Goal: Task Accomplishment & Management: Complete application form

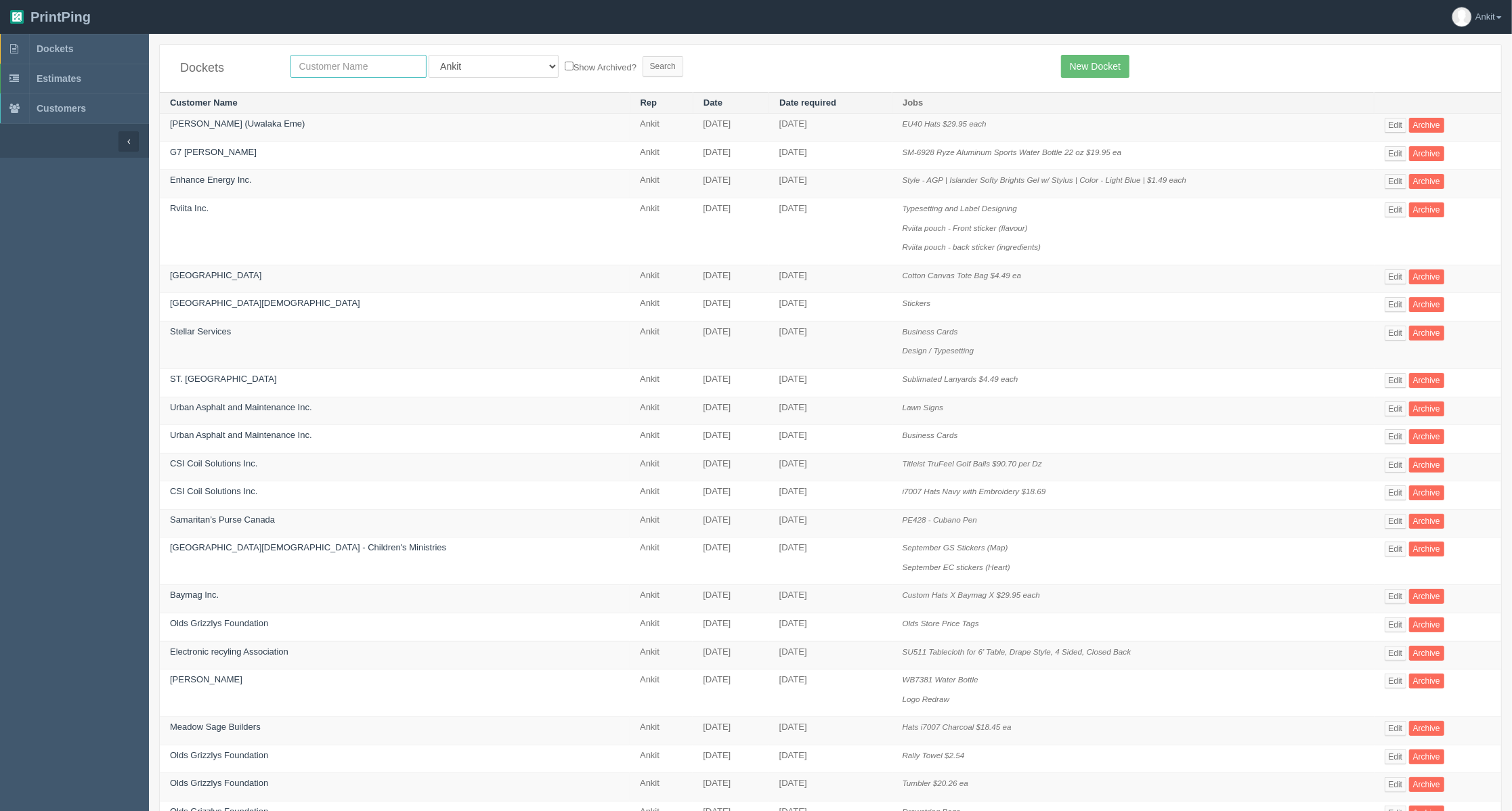
click at [366, 61] on input "text" at bounding box center [359, 66] width 136 height 23
type input "stellar"
click at [642, 70] on input "Search" at bounding box center [662, 67] width 40 height 21
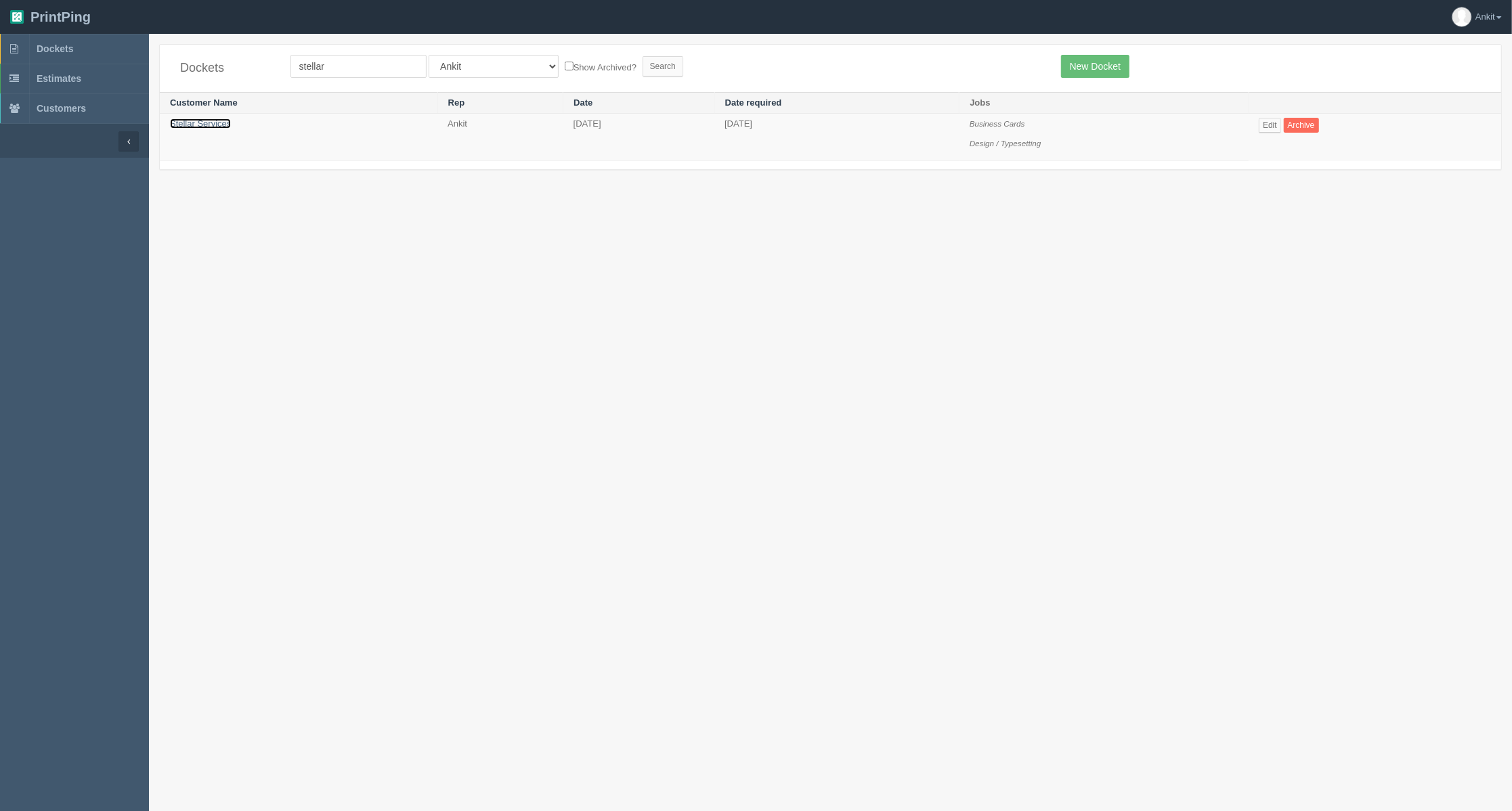
click at [215, 125] on link "Stellar Services" at bounding box center [200, 124] width 61 height 10
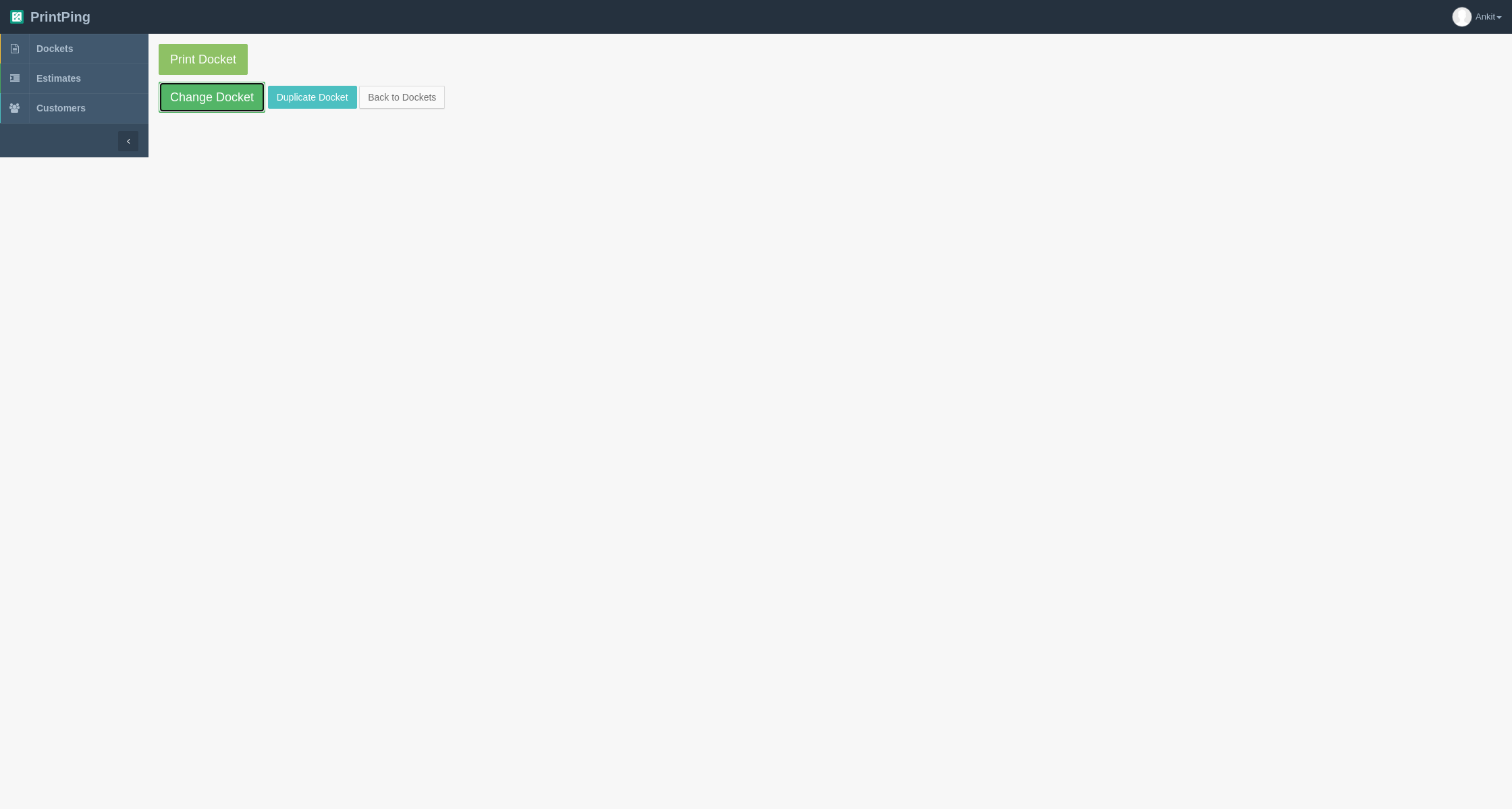
click at [210, 90] on link "Change Docket" at bounding box center [212, 97] width 107 height 31
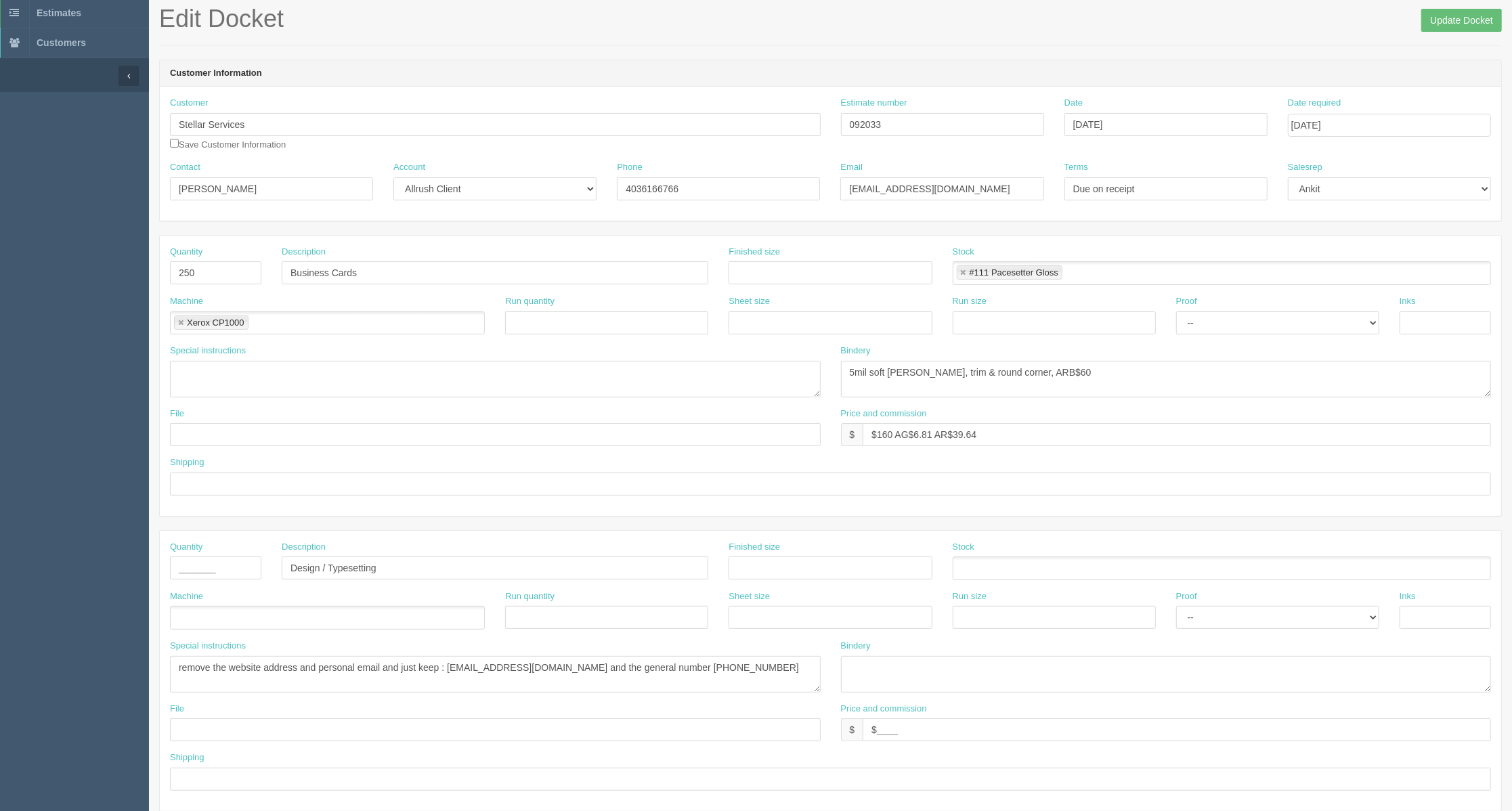
scroll to position [90, 0]
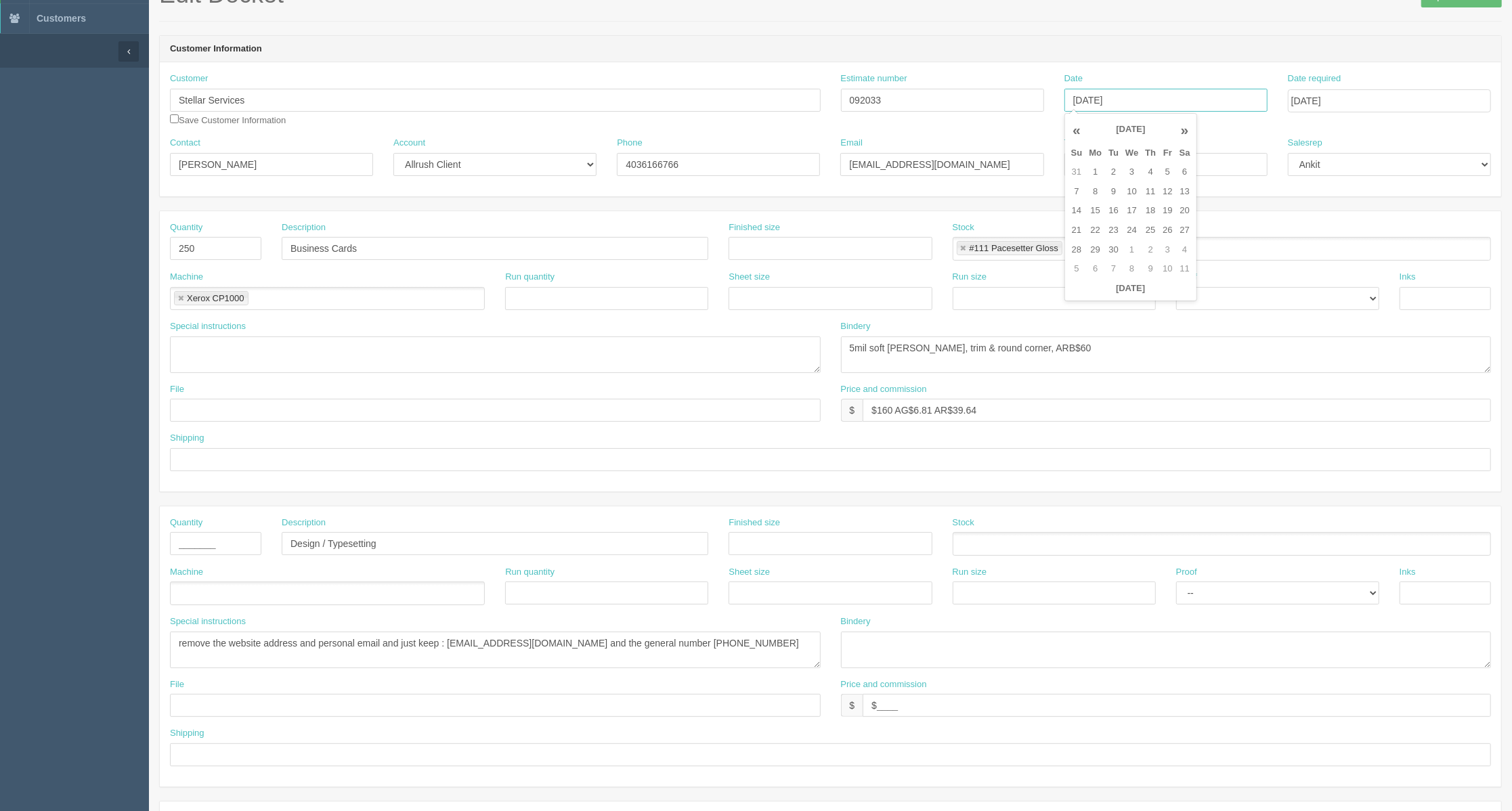
click at [1192, 95] on input "August 27, 2025" at bounding box center [1166, 100] width 203 height 23
click at [1149, 169] on td "4" at bounding box center [1150, 172] width 18 height 20
type input "September 4, 2025"
click at [1198, 64] on div "Customer Stellar Services Save Customer Information Estimate number 092033 Date…" at bounding box center [830, 129] width 1341 height 134
click at [1341, 100] on input "September 05, 2025" at bounding box center [1389, 100] width 203 height 23
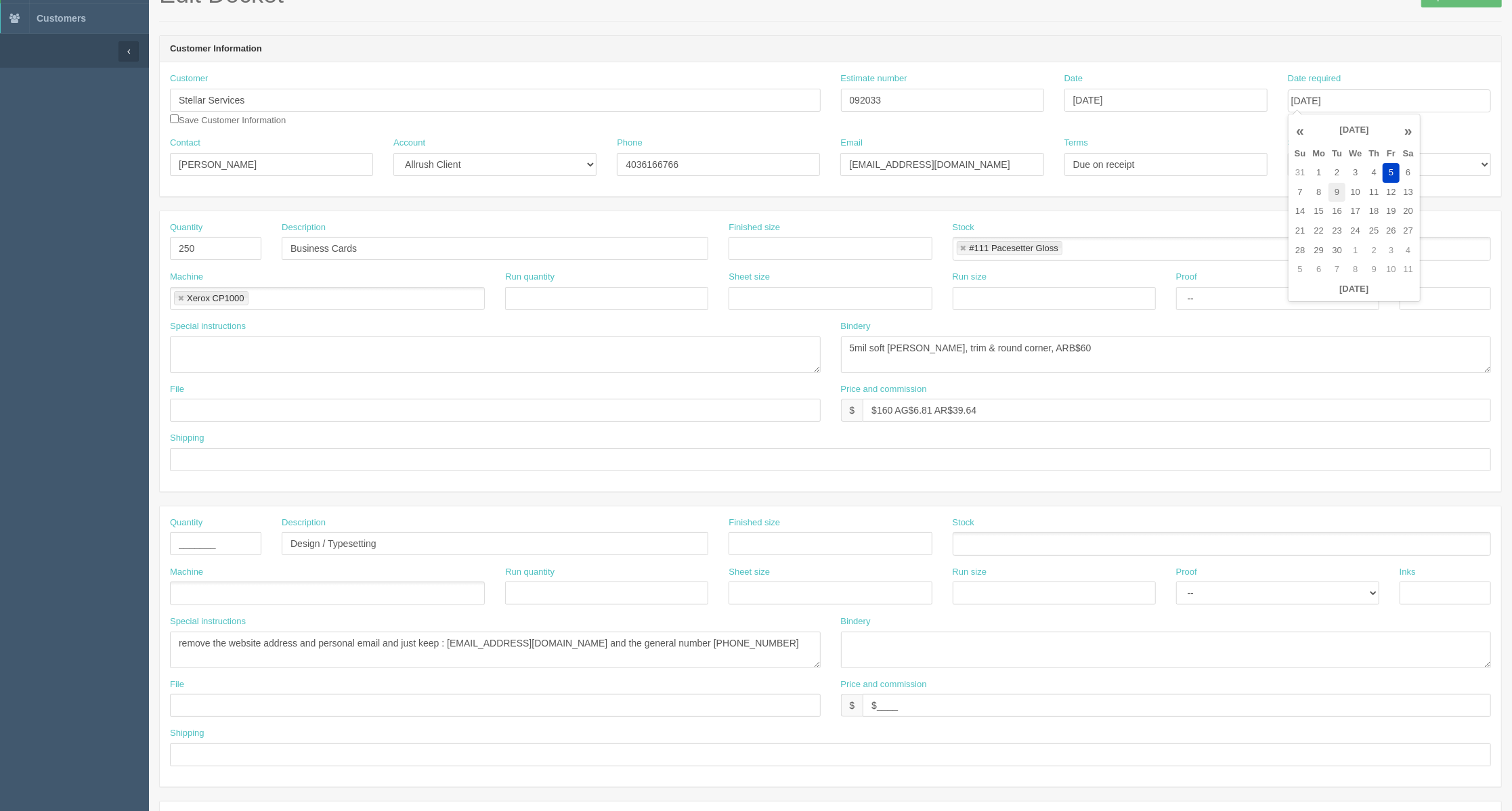
click at [1341, 193] on td "9" at bounding box center [1336, 193] width 17 height 20
type input "September 9, 2025"
click at [1239, 67] on div "Customer Stellar Services Save Customer Information Estimate number 092033 Date…" at bounding box center [830, 129] width 1341 height 134
click at [1174, 191] on div "Customer Stellar Services Save Customer Information Estimate number 092033 Date…" at bounding box center [830, 129] width 1341 height 134
drag, startPoint x: 993, startPoint y: 344, endPoint x: 1033, endPoint y: 345, distance: 40.0
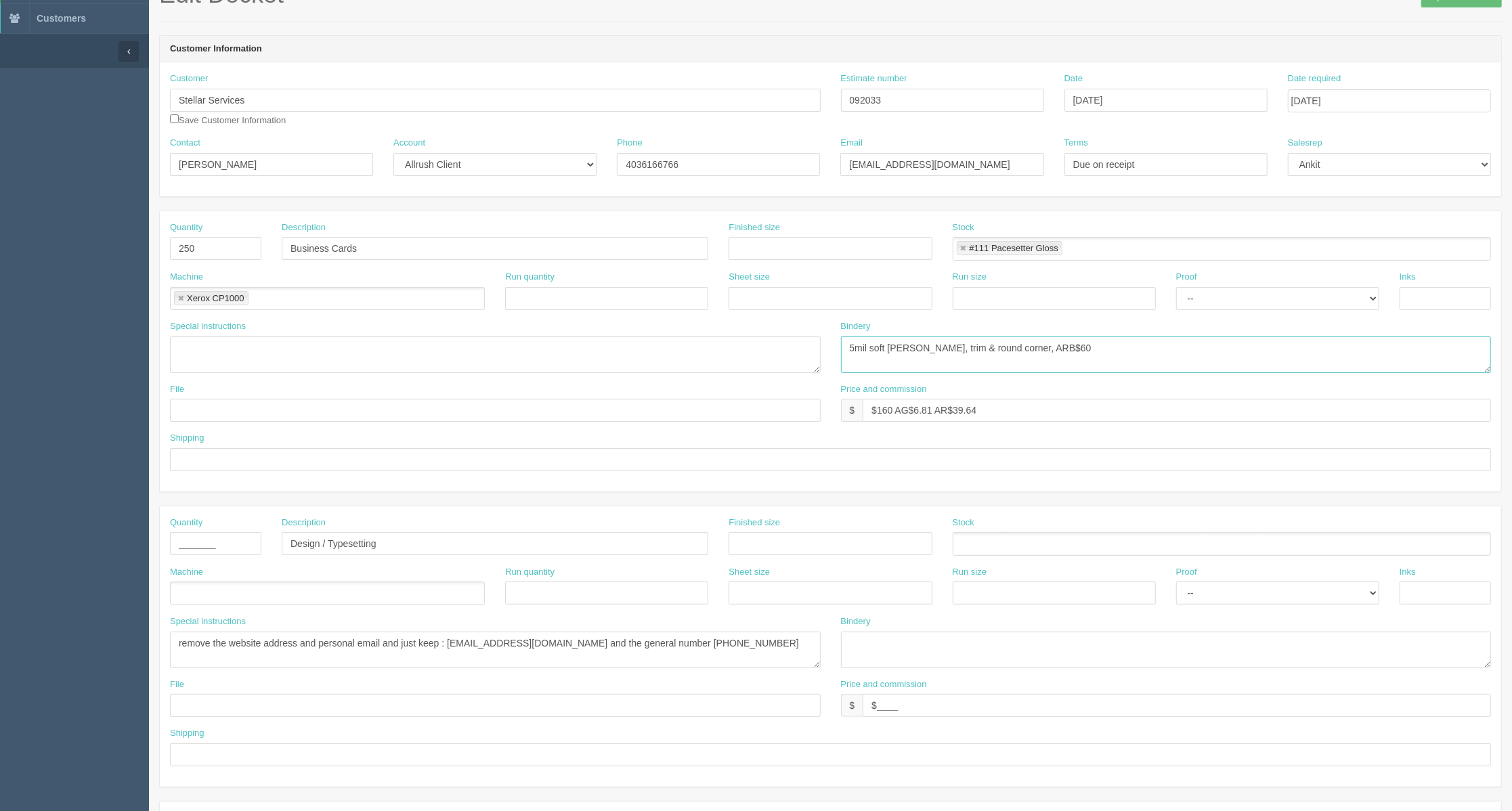
click at [1033, 345] on textarea "5mil soft lam, trim & round corner, ARB$60" at bounding box center [1166, 355] width 651 height 37
click at [845, 351] on textarea "5mil soft lam, trim & round corner, ARB$60" at bounding box center [1166, 355] width 651 height 37
paste textarea "ARB$60"
type textarea "ARB$60 5mil soft lam, trim & round corner,"
click at [174, 117] on input "checkbox" at bounding box center [174, 119] width 9 height 9
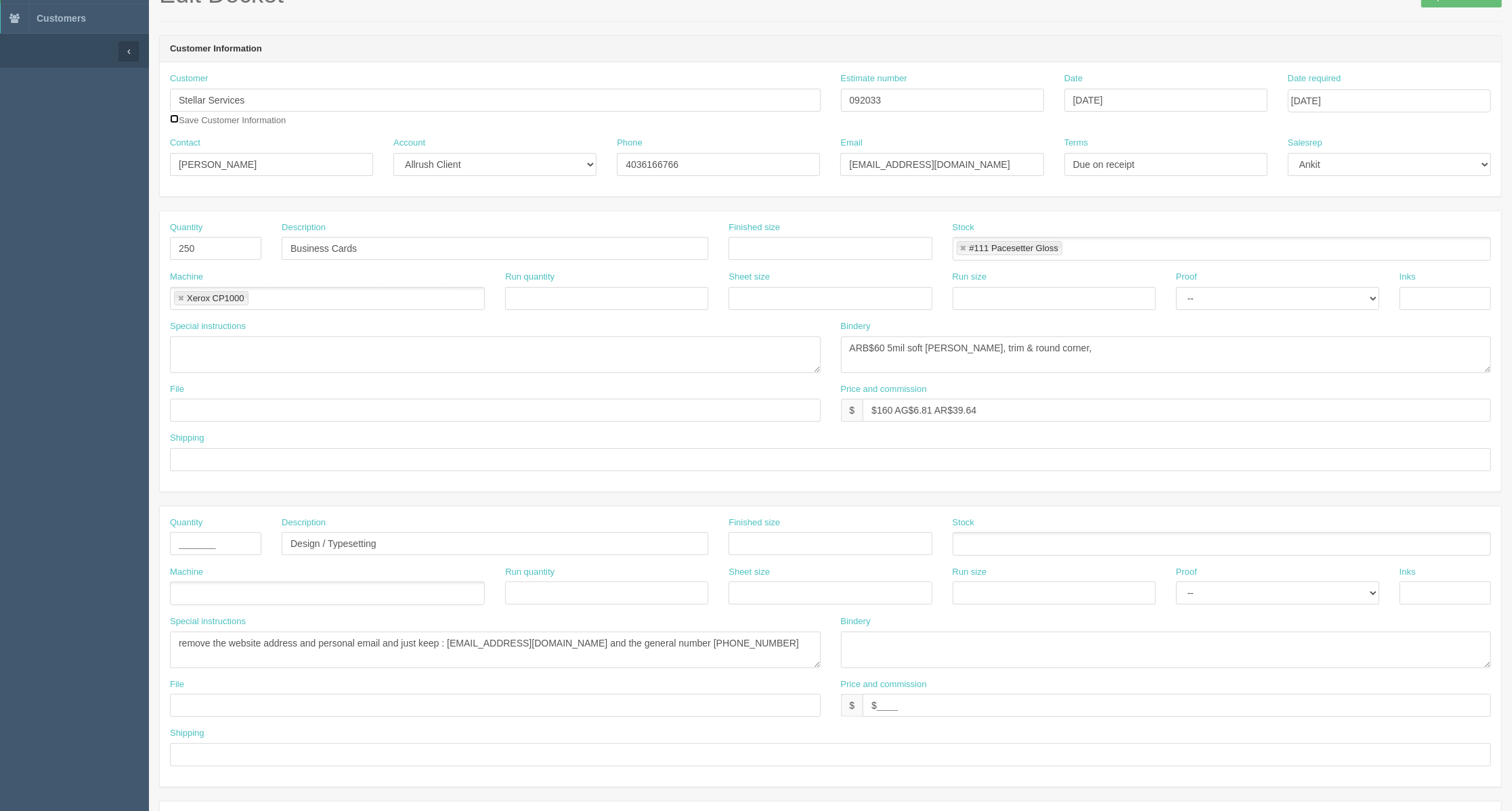
checkbox input "true"
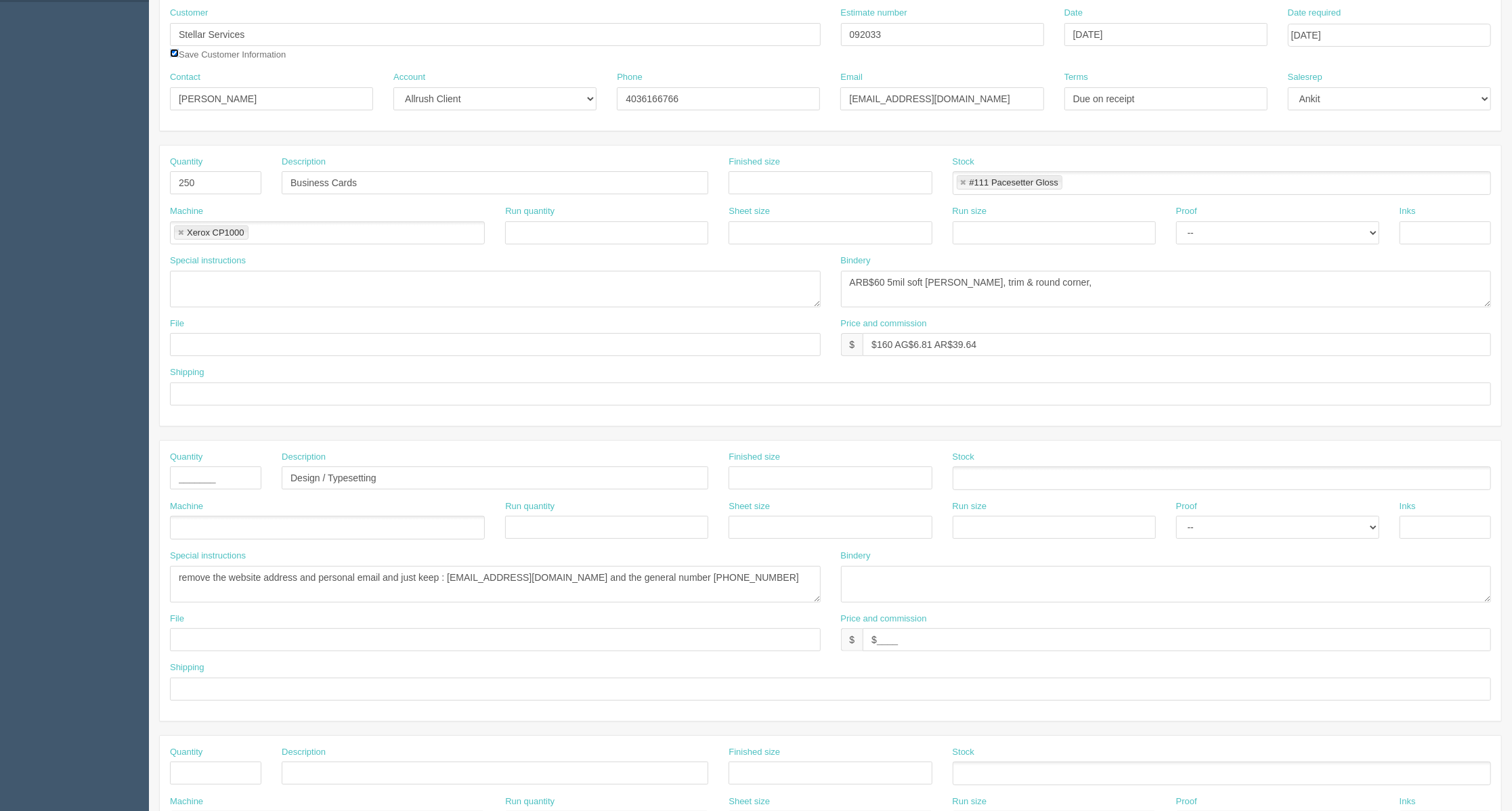
scroll to position [180, 0]
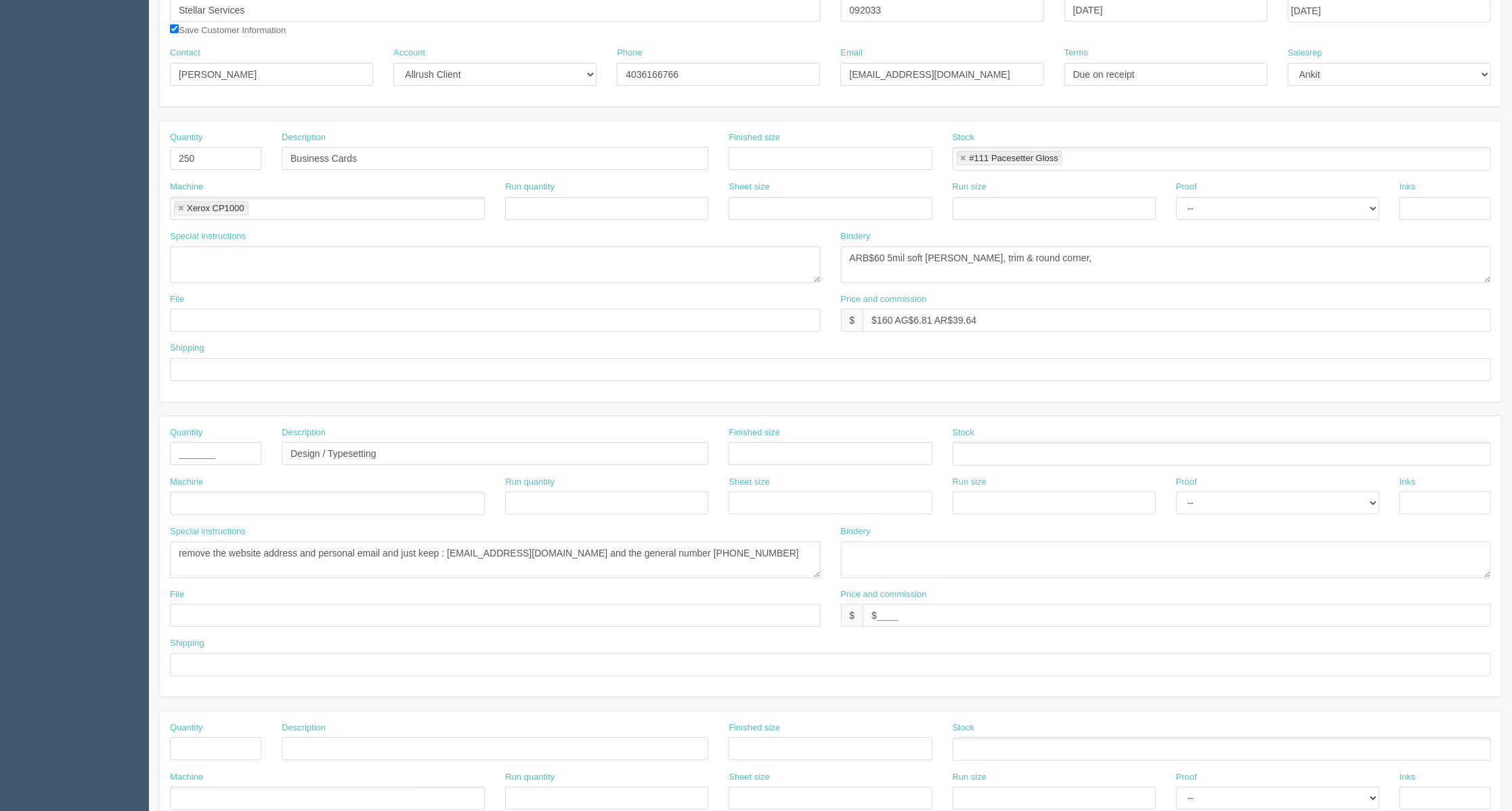
click at [241, 504] on ul at bounding box center [327, 503] width 315 height 23
type input "Design"
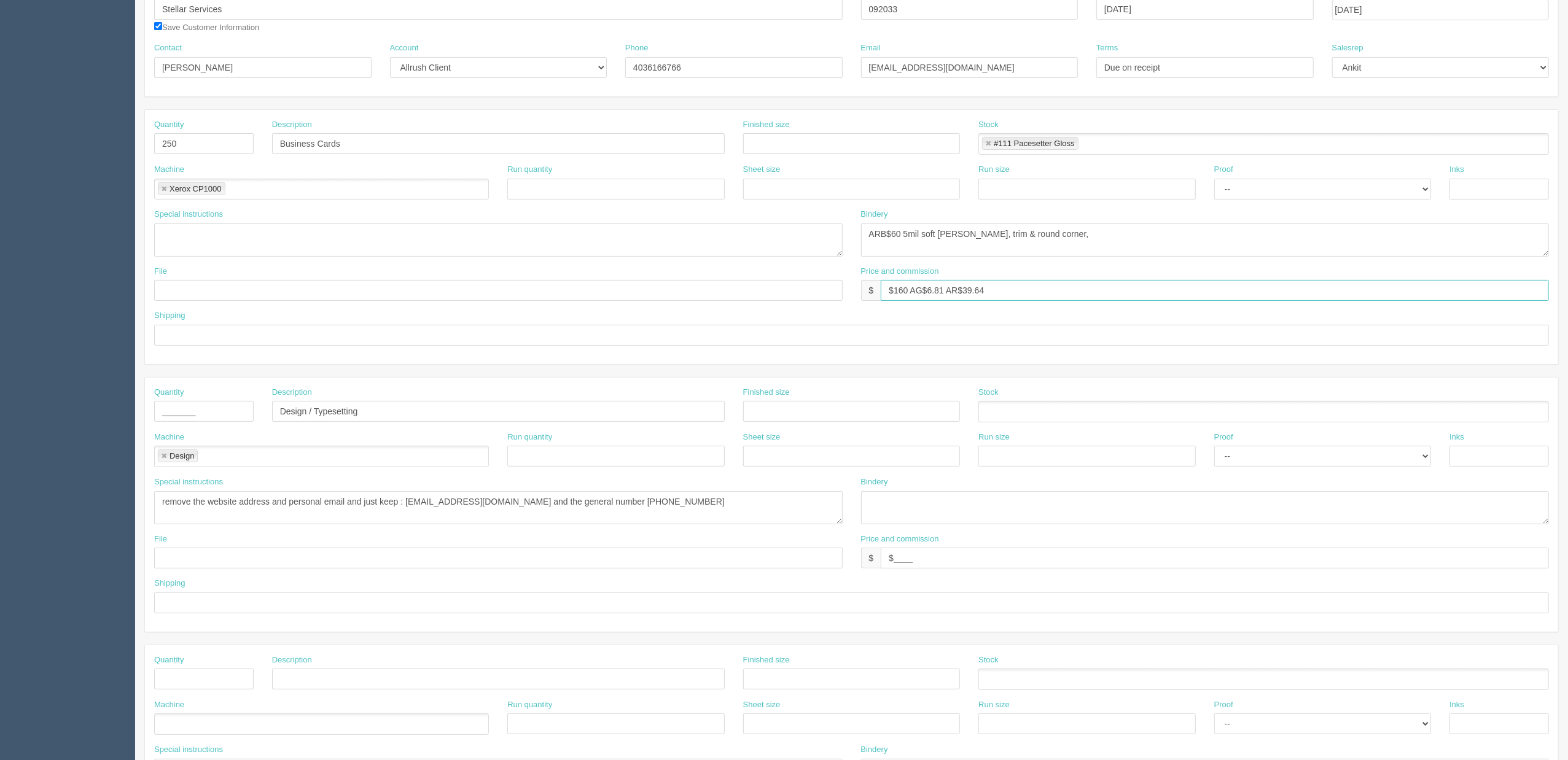
click at [944, 286] on input "$160 AG$6.81 AR$39.64" at bounding box center [1215, 290] width 668 height 21
click at [939, 293] on input "$160 AG$8.31 AR$39.64" at bounding box center [1215, 290] width 668 height 21
type input "$160 AG$6.81 AR$39.64"
click at [1005, 292] on input "$160 AG$6.81 AR$39.64" at bounding box center [1215, 290] width 668 height 21
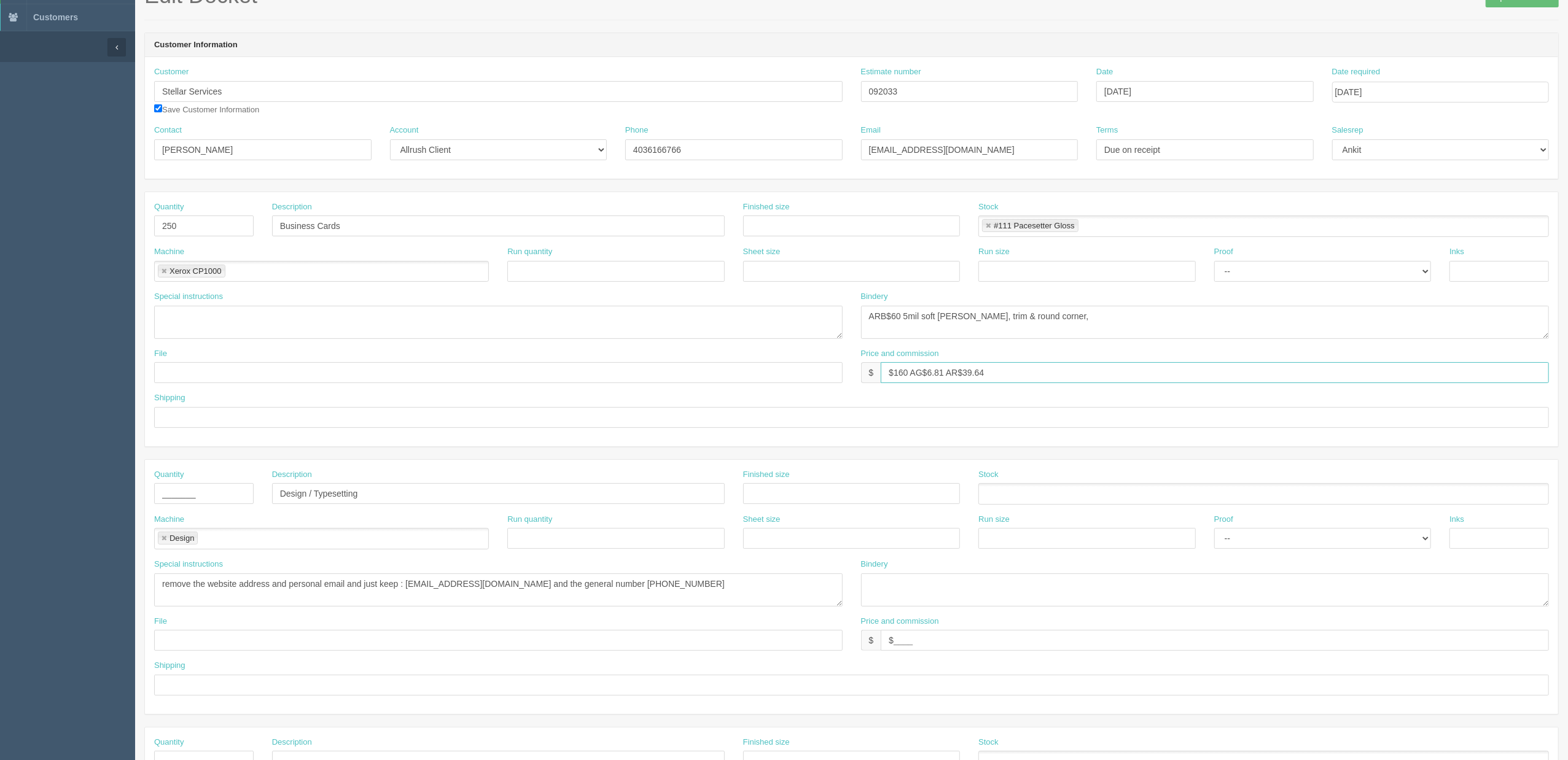
scroll to position [82, 0]
click at [861, 234] on input "text" at bounding box center [851, 225] width 217 height 21
click at [775, 233] on input "text" at bounding box center [851, 225] width 217 height 21
type input "3.5X2"
click at [1258, 272] on select "-- Email Hard Copy" at bounding box center [1322, 270] width 217 height 21
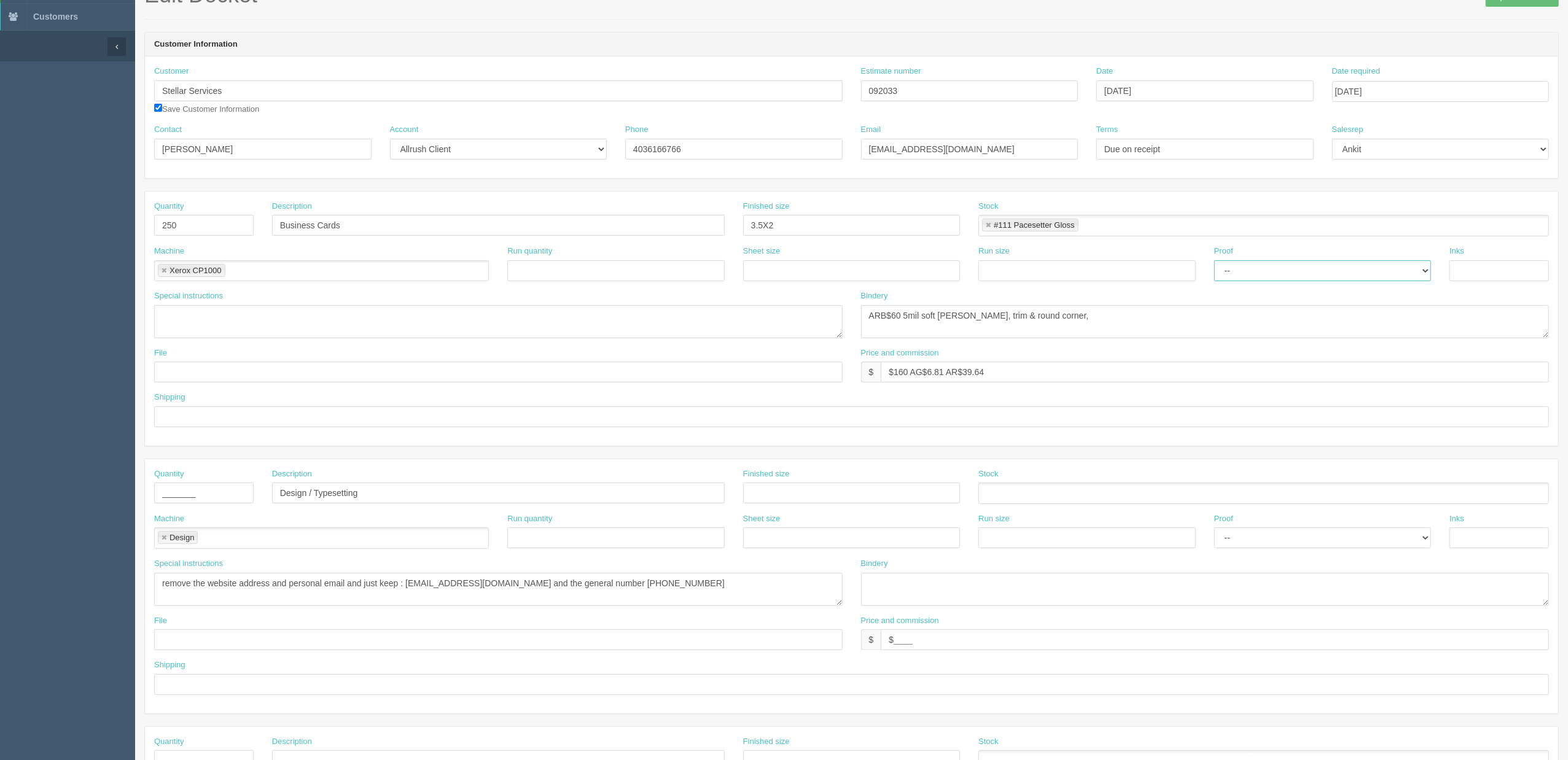
select select "Hard Copy"
click at [1214, 261] on select "-- Email Hard Copy" at bounding box center [1322, 270] width 217 height 21
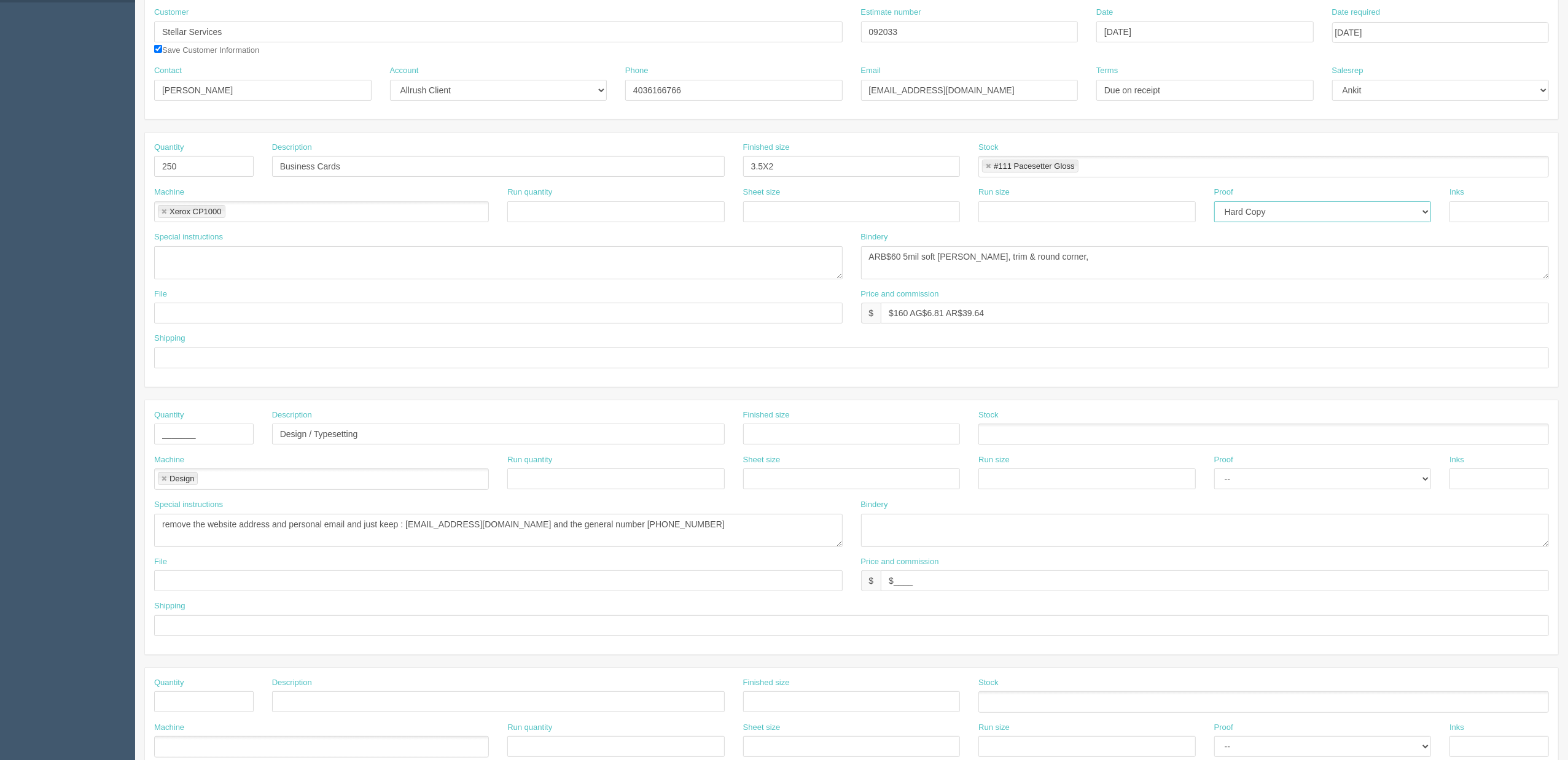
scroll to position [163, 0]
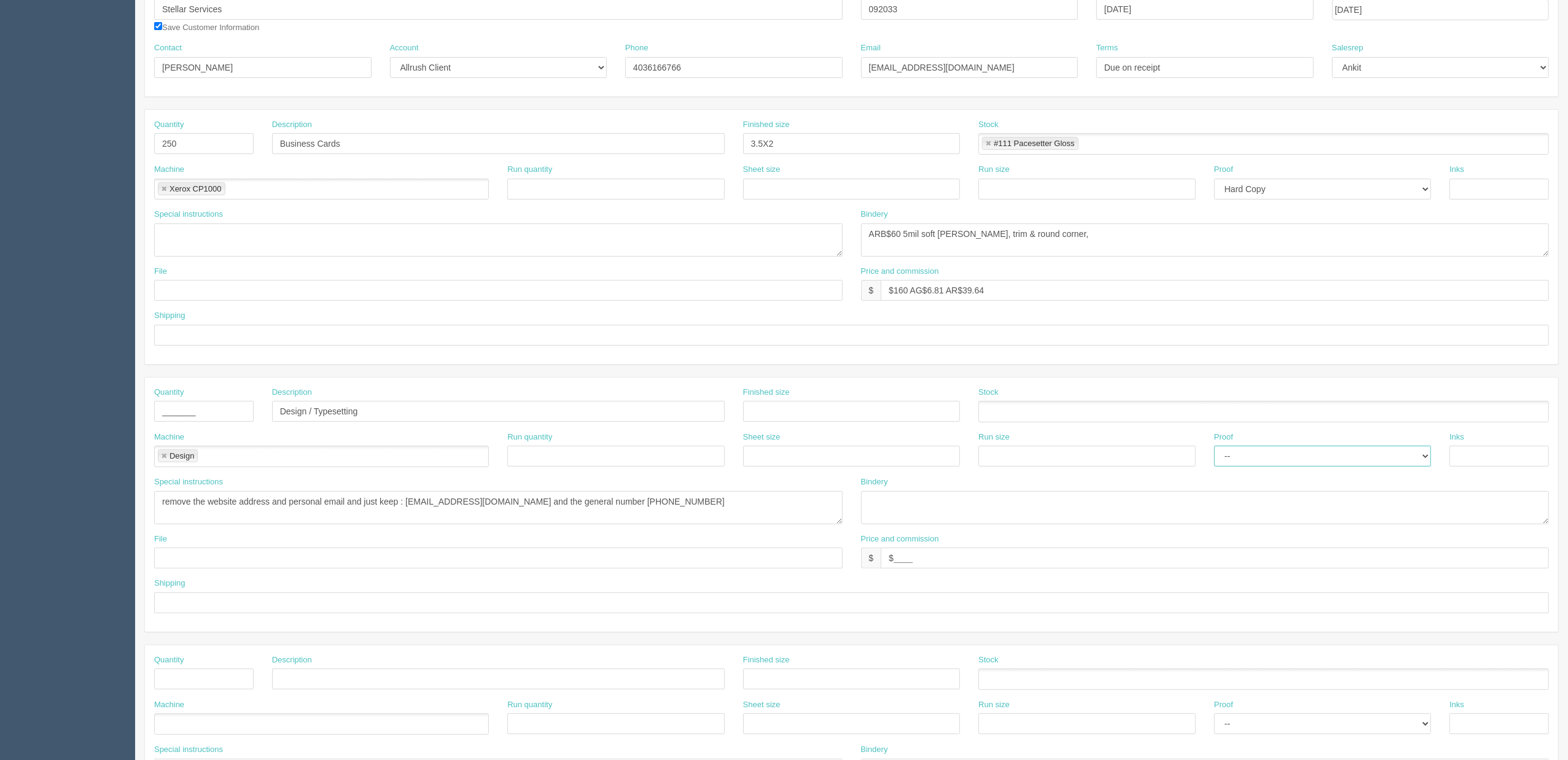
click at [1229, 460] on select "-- Email Hard Copy" at bounding box center [1322, 456] width 217 height 21
select select "Email"
click at [1214, 448] on select "-- Email Hard Copy" at bounding box center [1322, 456] width 217 height 21
click at [1371, 195] on input "text" at bounding box center [1499, 189] width 100 height 21
type input "4/4"
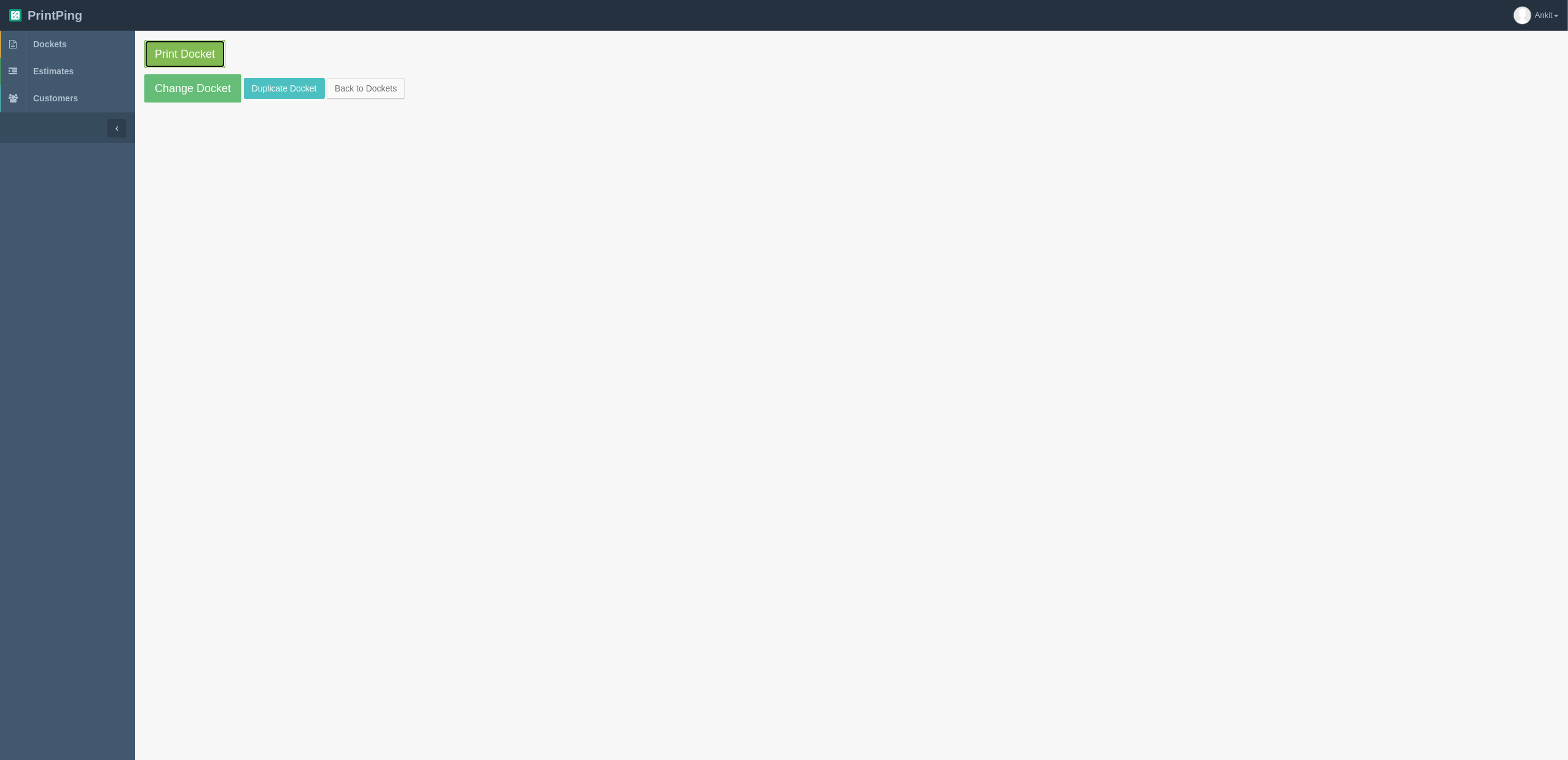
click at [198, 54] on link "Print Docket" at bounding box center [185, 54] width 81 height 29
click at [207, 93] on link "Change Docket" at bounding box center [193, 88] width 97 height 29
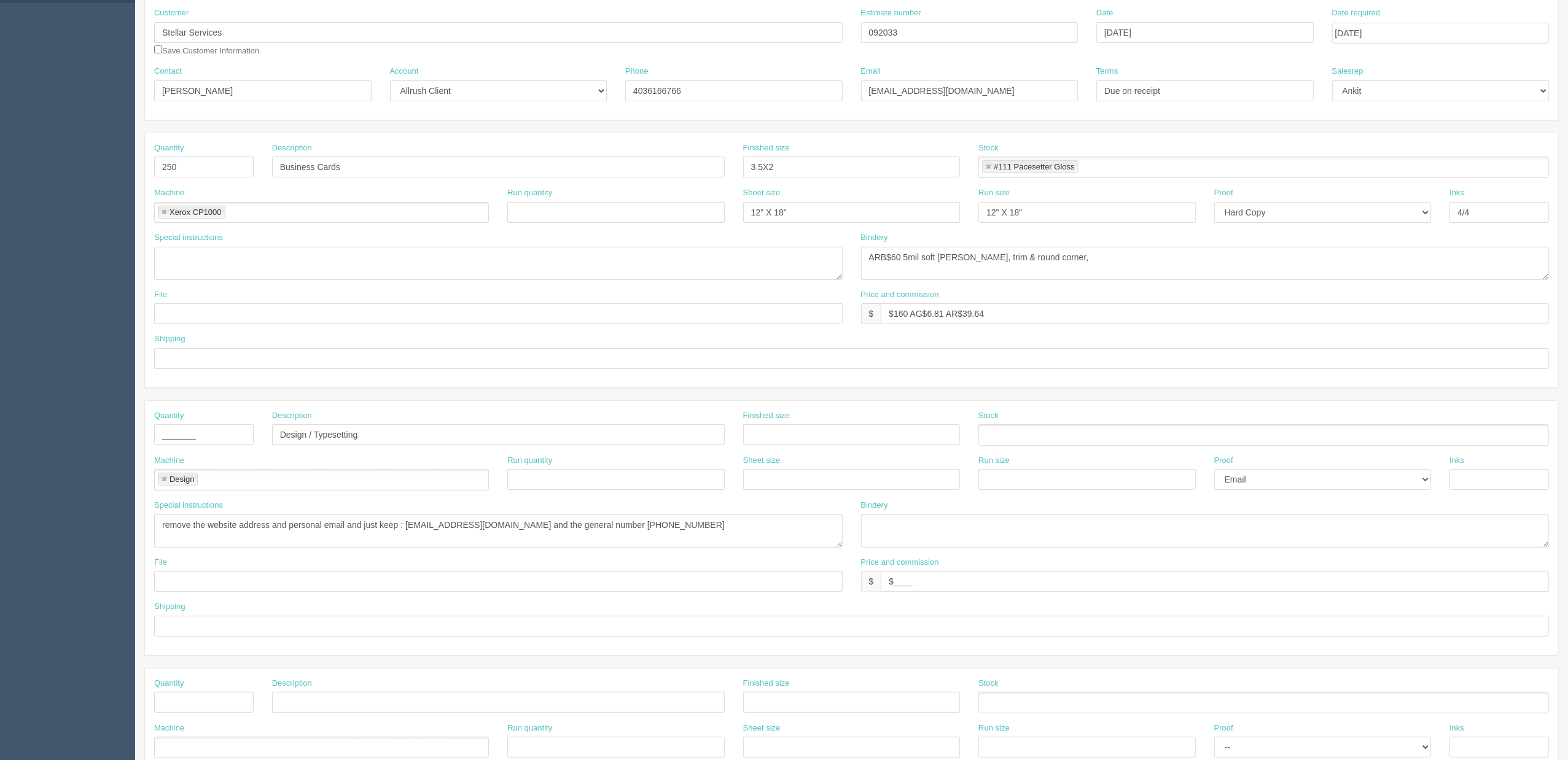
scroll to position [163, 0]
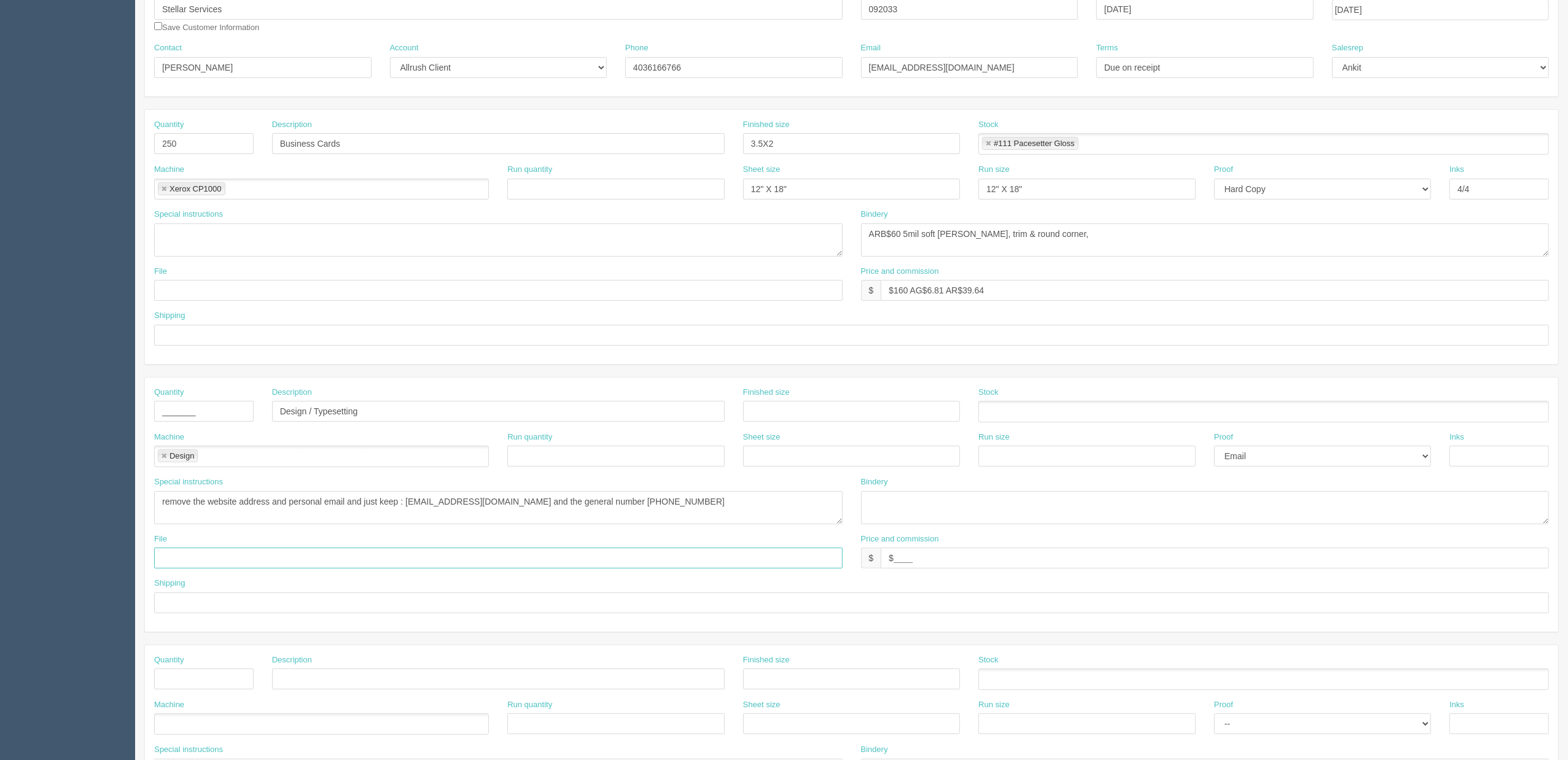
click at [207, 563] on input "text" at bounding box center [498, 557] width 688 height 21
paste input "Z:\S\Stellar Services\[DATE]\Business Cards_[DATE]"
type input "Z:\S\Stellar Services\[DATE]\Business Cards_[DATE]"
click at [256, 330] on input "text" at bounding box center [851, 335] width 1395 height 21
type input "e"
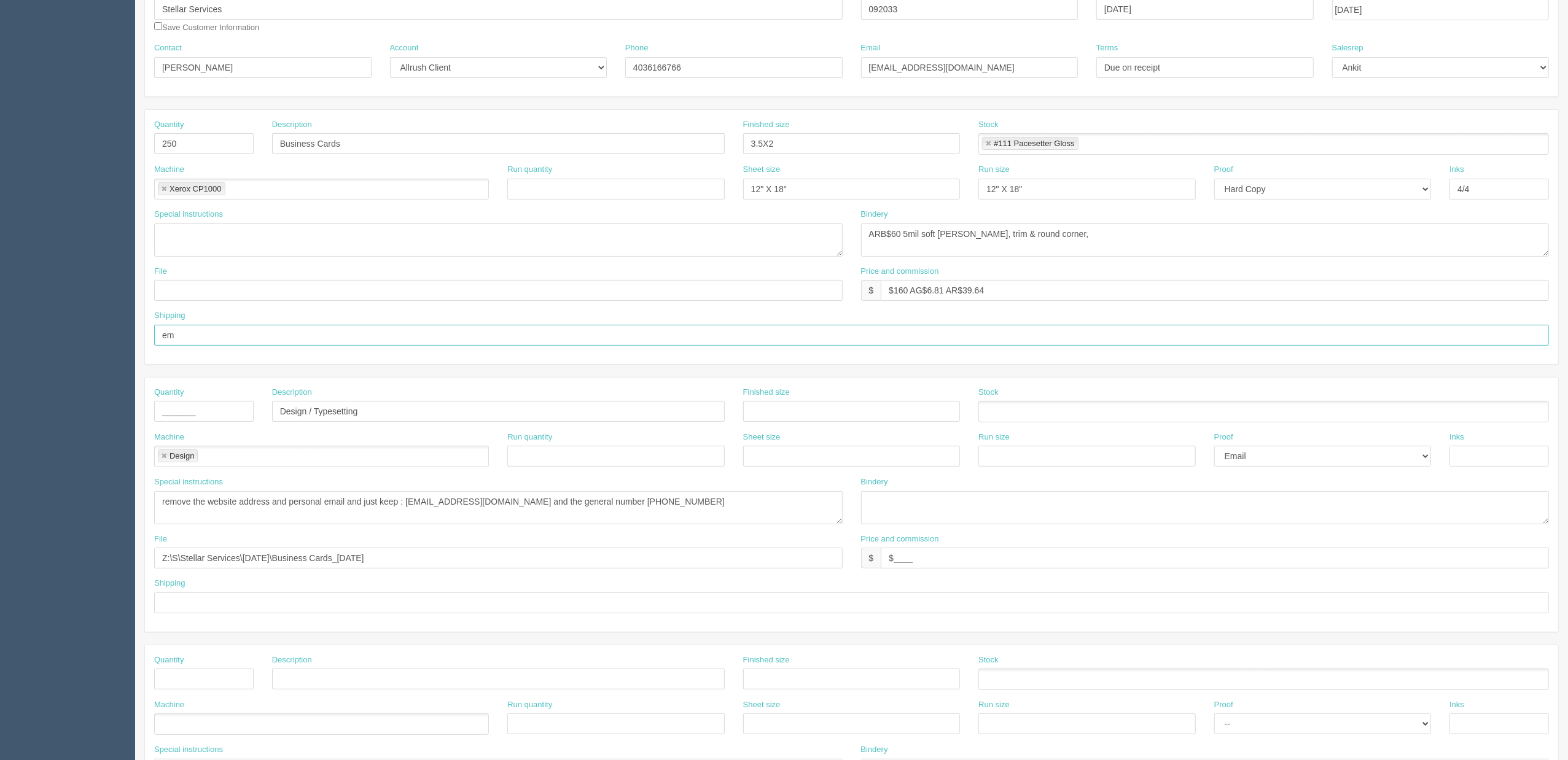
type input "e"
type input "call/email for pick up"
click at [278, 378] on div "Quantity _______ Description Design / Typesetting Finished size Stock Machine D…" at bounding box center [851, 505] width 1415 height 256
click at [224, 607] on input "text" at bounding box center [851, 603] width 1395 height 21
type input "n/a"
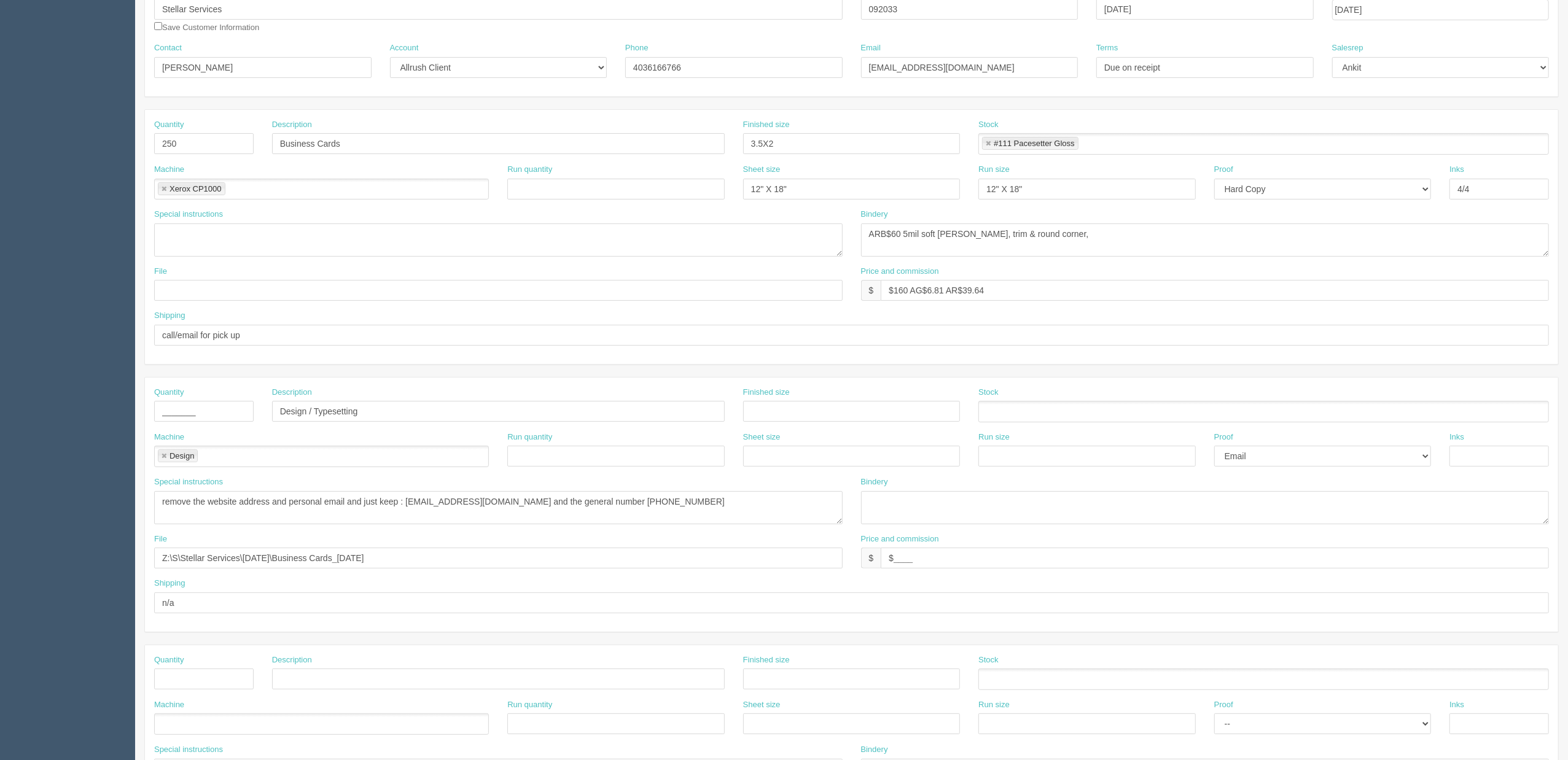
click at [247, 484] on div "Special instructions remove the website address and personal email and just kee…" at bounding box center [498, 500] width 688 height 48
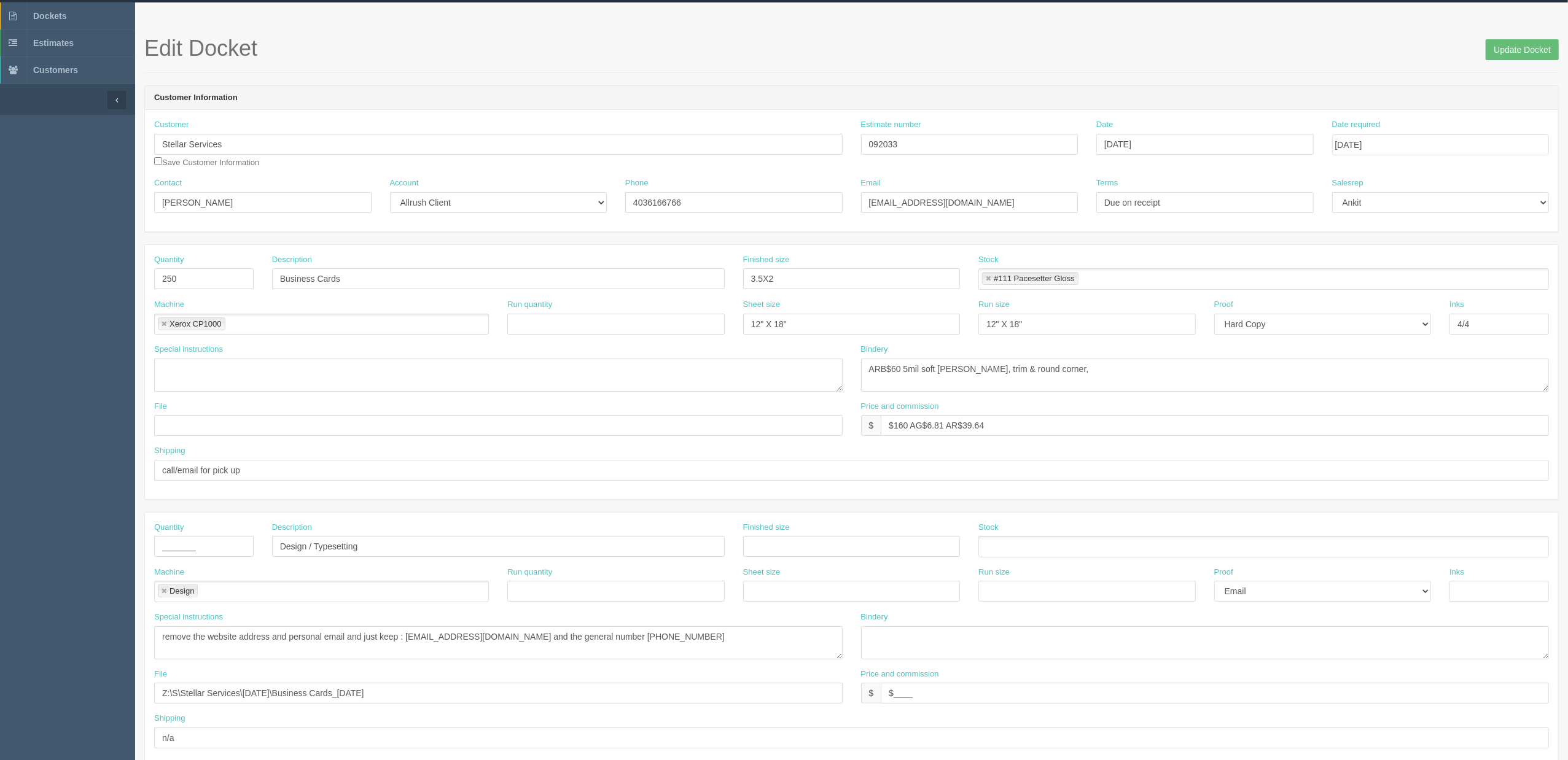
scroll to position [0, 0]
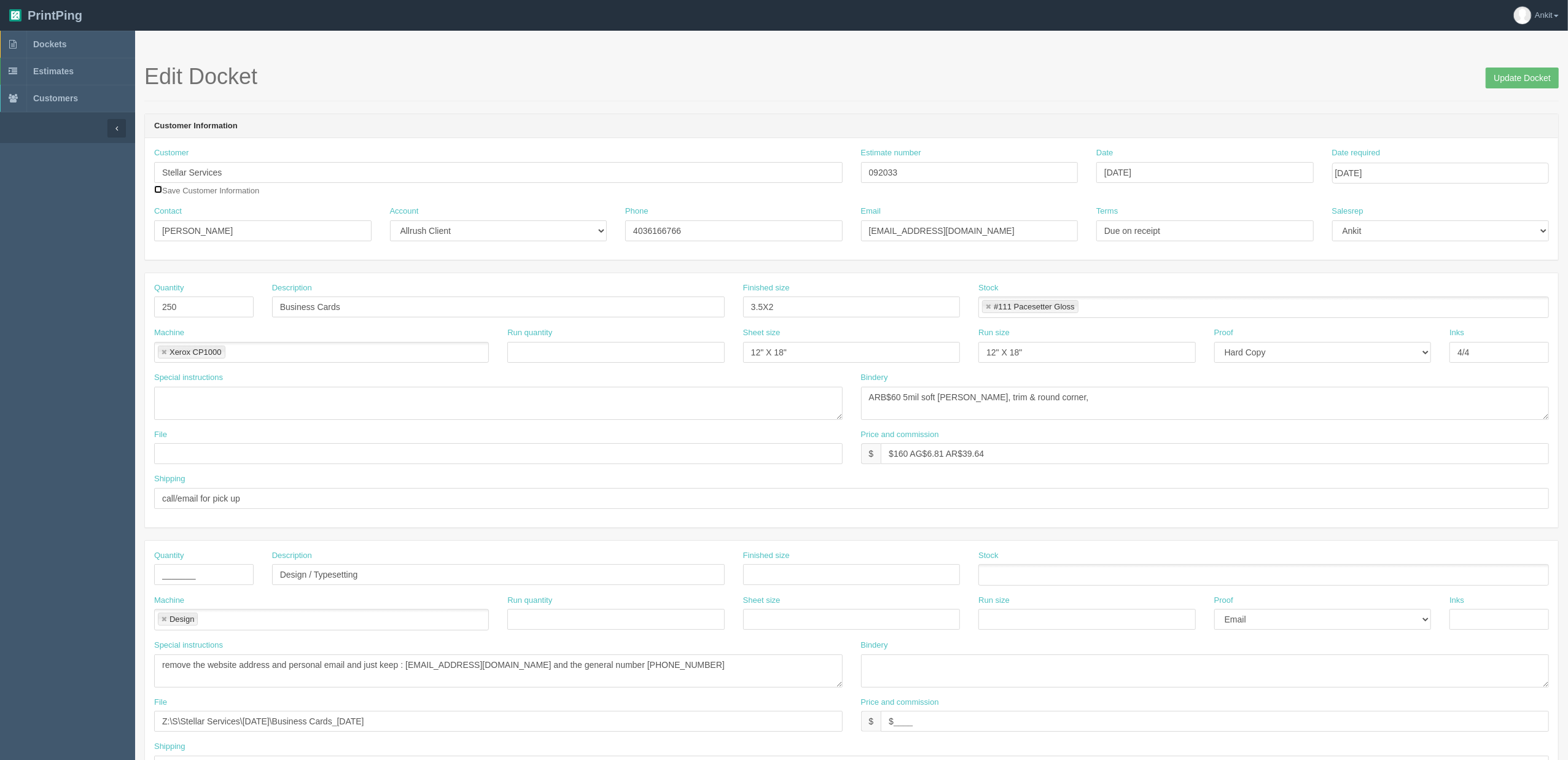
click at [158, 191] on input "checkbox" at bounding box center [158, 189] width 8 height 8
checkbox input "true"
click at [1514, 75] on input "Update Docket" at bounding box center [1522, 78] width 73 height 21
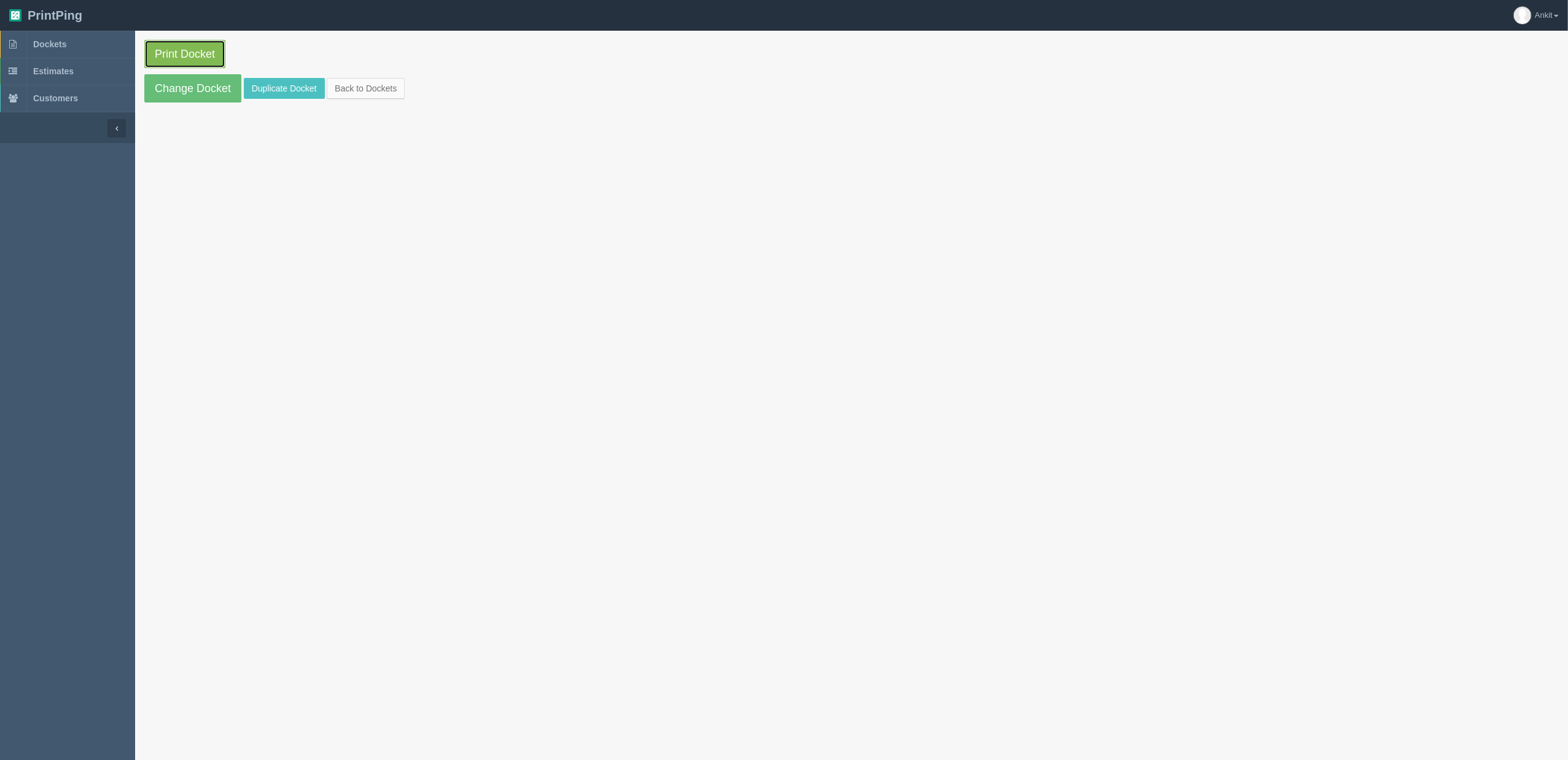
click at [165, 45] on link "Print Docket" at bounding box center [185, 54] width 81 height 29
click at [183, 94] on link "Change Docket" at bounding box center [193, 88] width 97 height 29
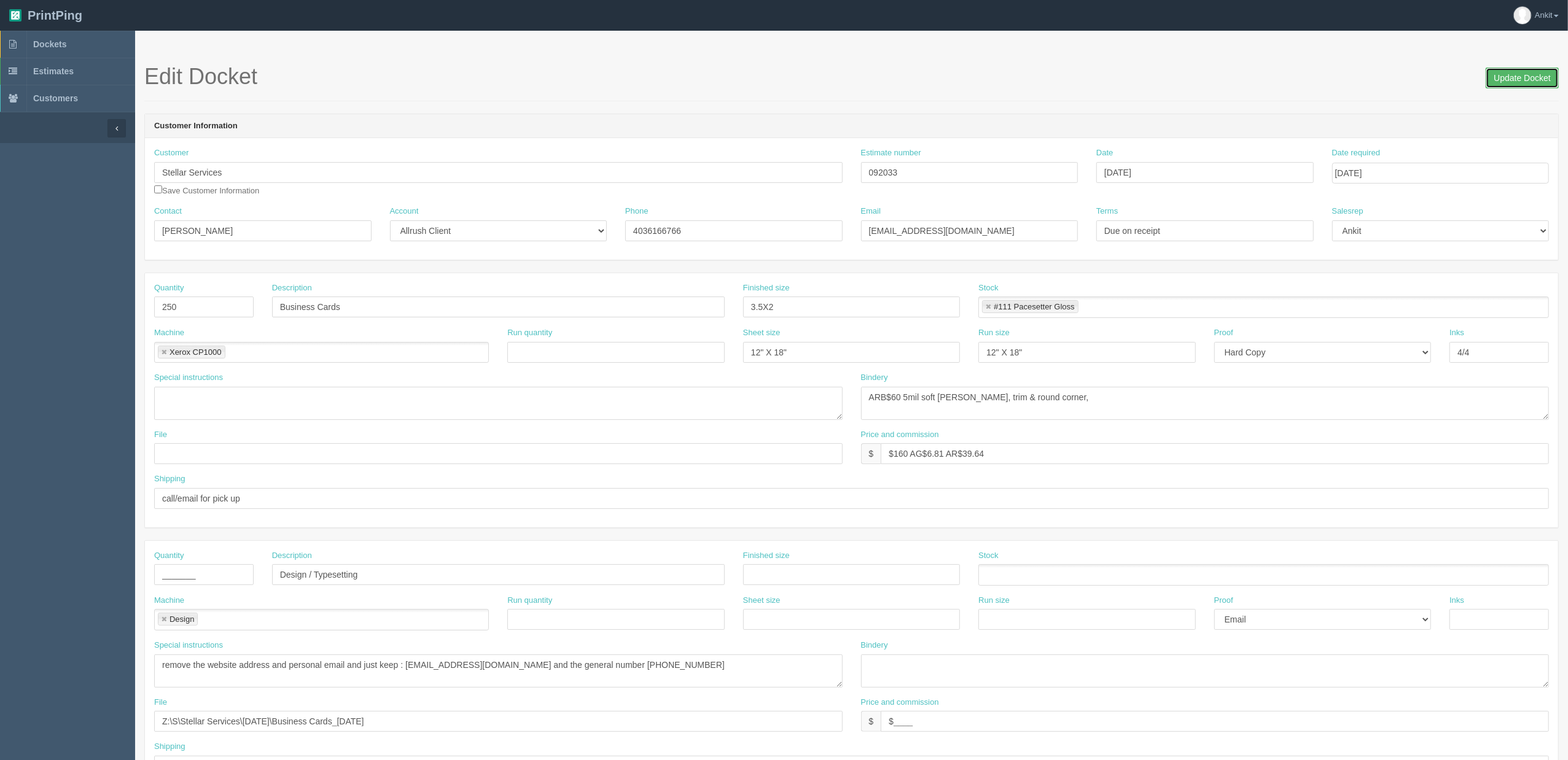
click at [1500, 76] on input "Update Docket" at bounding box center [1522, 78] width 73 height 21
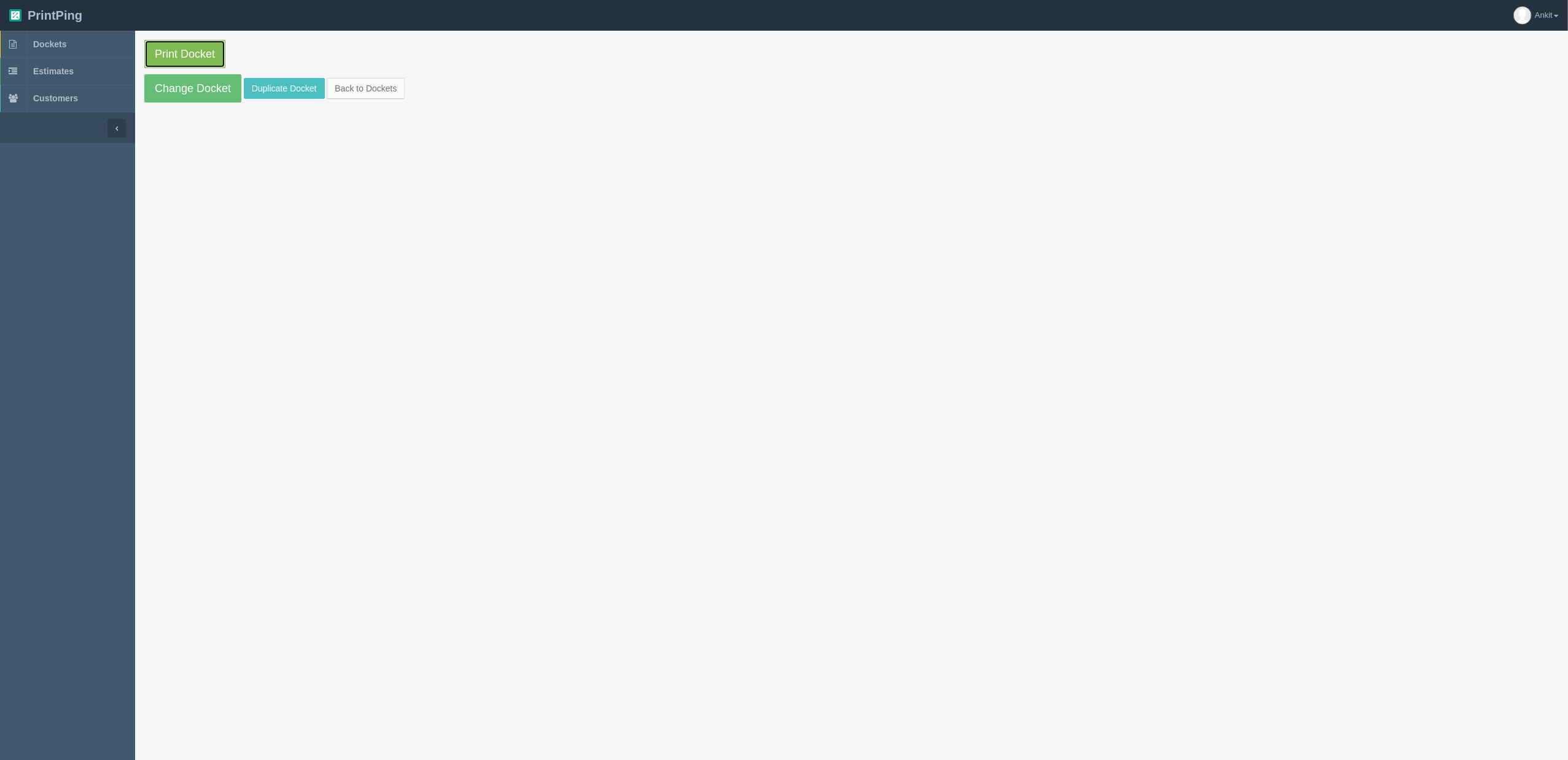
click at [185, 55] on link "Print Docket" at bounding box center [185, 54] width 81 height 29
click at [247, 87] on link "Duplicate Docket" at bounding box center [284, 88] width 81 height 21
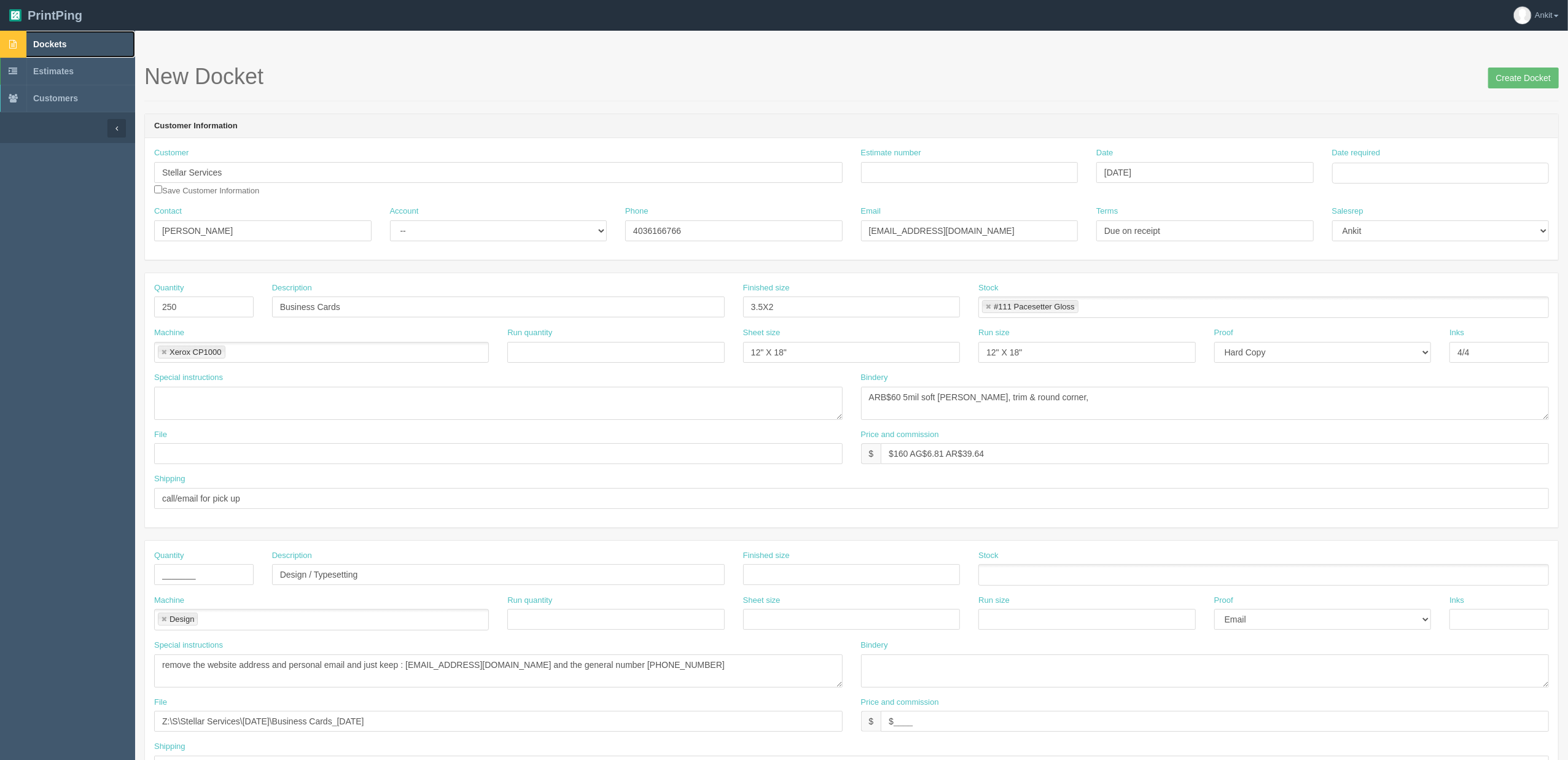
click at [74, 41] on link "Dockets" at bounding box center [67, 44] width 135 height 27
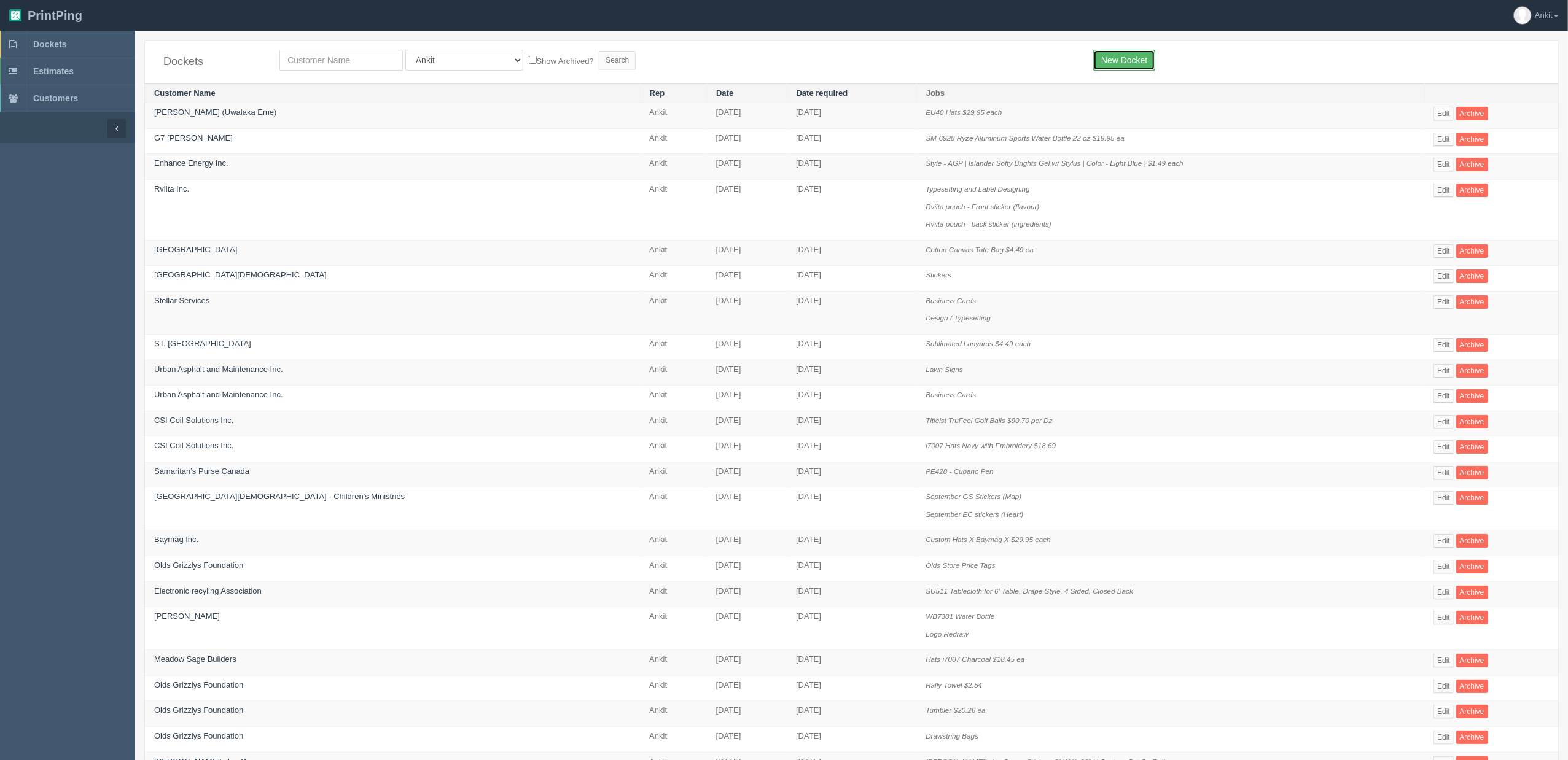
click at [1130, 54] on link "New Docket" at bounding box center [1124, 60] width 62 height 21
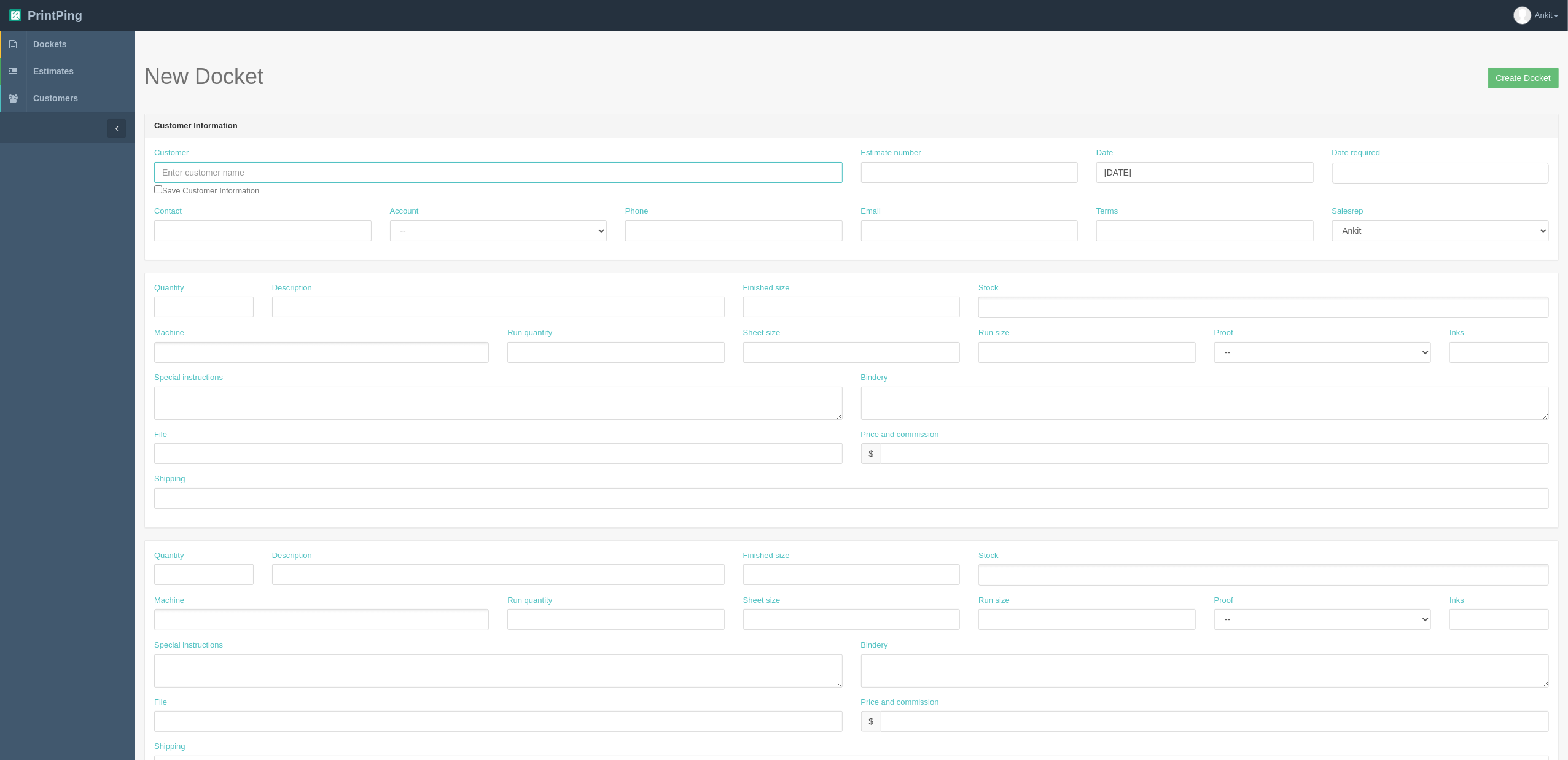
click at [294, 177] on input "text" at bounding box center [498, 172] width 688 height 21
click at [234, 215] on link "Stella r Services" at bounding box center [221, 214] width 133 height 18
type input "Stellar Services"
type input "Leanna Stewart"
type input "4036166766"
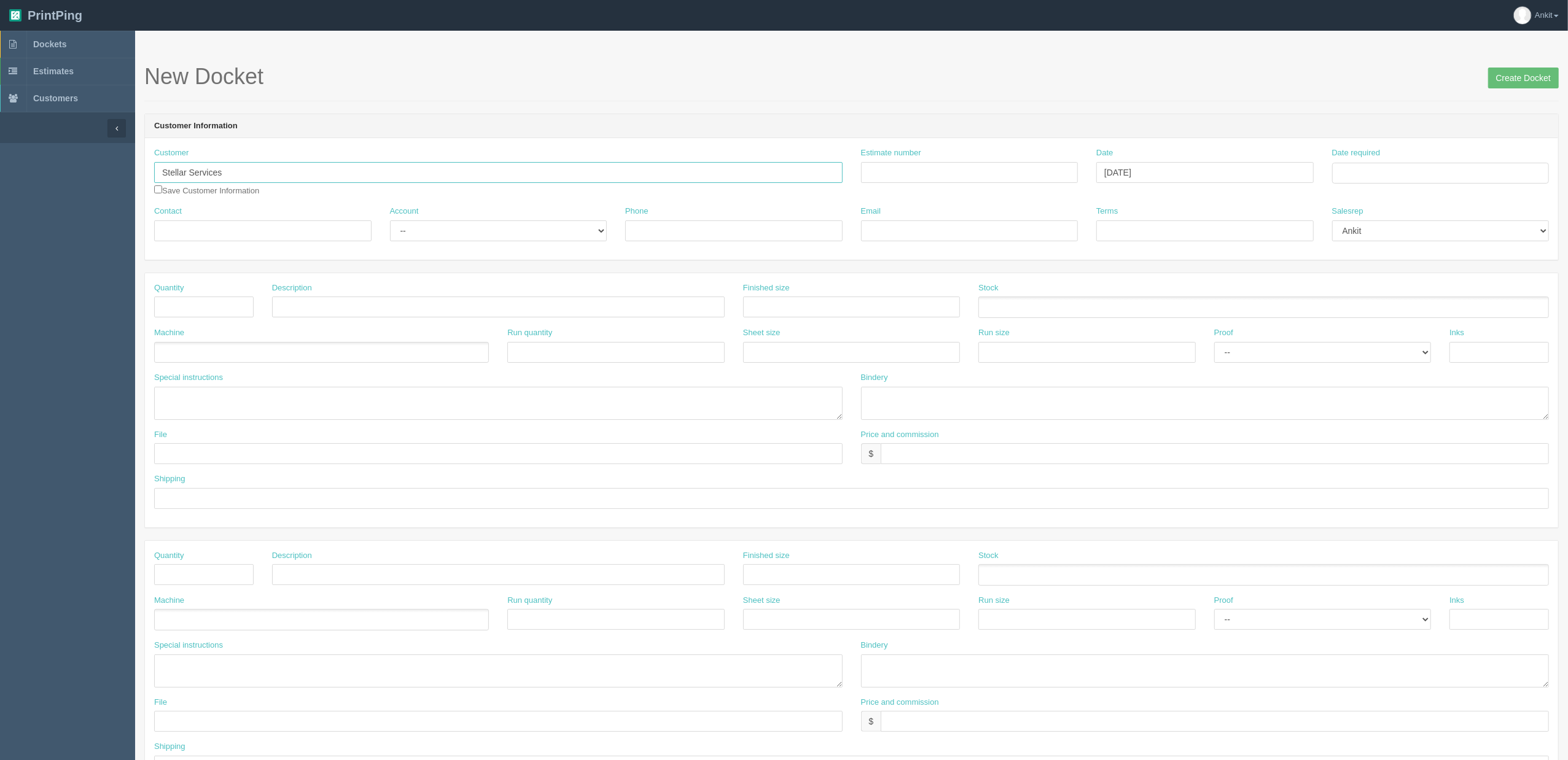
type input "stellarservices@gmail.com"
type input "Due on receipt"
click at [492, 237] on select "-- Existing Client Allrush Client Rep Client" at bounding box center [498, 231] width 217 height 21
select select "Allrush Client"
click at [390, 221] on select "-- Existing Client Allrush Client Rep Client" at bounding box center [498, 231] width 217 height 21
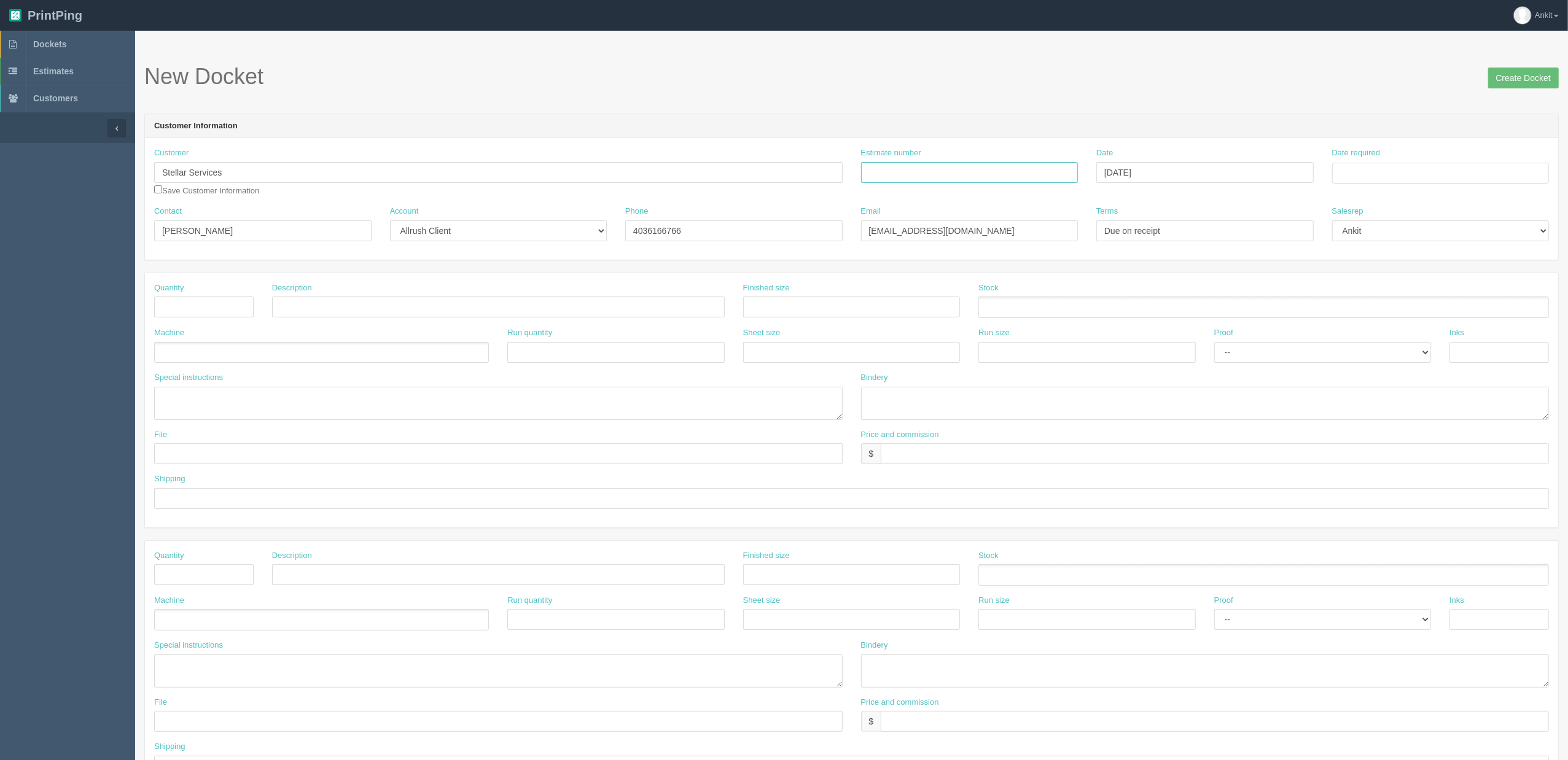
click at [864, 177] on input "Estimate number" at bounding box center [969, 172] width 217 height 21
click at [154, 191] on input "checkbox" at bounding box center [158, 189] width 8 height 8
checkbox input "true"
click at [197, 310] on input "text" at bounding box center [204, 306] width 100 height 21
click at [184, 315] on input "text" at bounding box center [204, 306] width 100 height 21
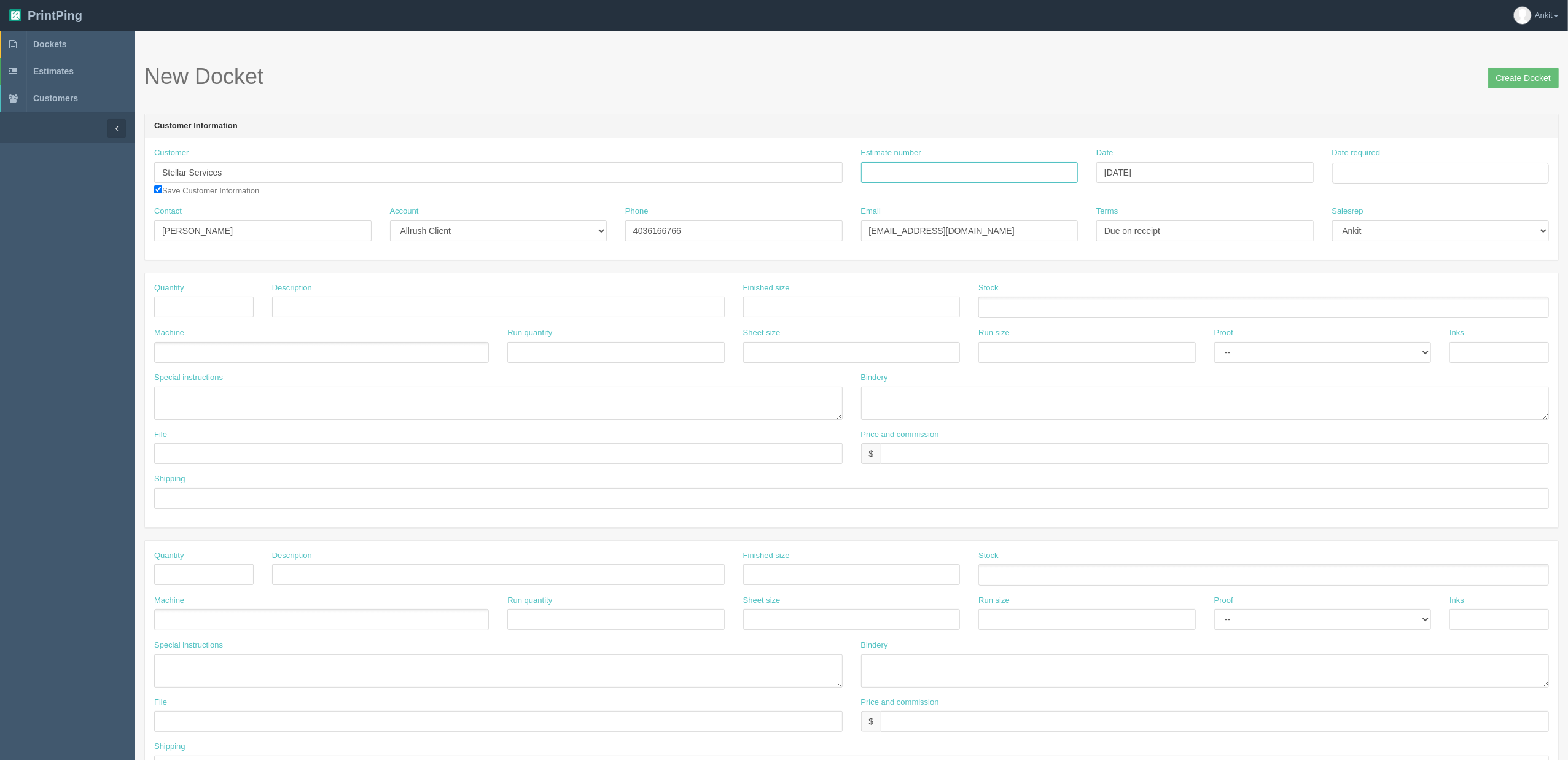
click at [967, 175] on input "Estimate number" at bounding box center [969, 172] width 217 height 21
type input "5097"
click at [185, 322] on div "Quantity" at bounding box center [203, 304] width 118 height 45
click at [181, 313] on input "text" at bounding box center [204, 306] width 100 height 21
click at [298, 304] on input "text" at bounding box center [498, 306] width 452 height 21
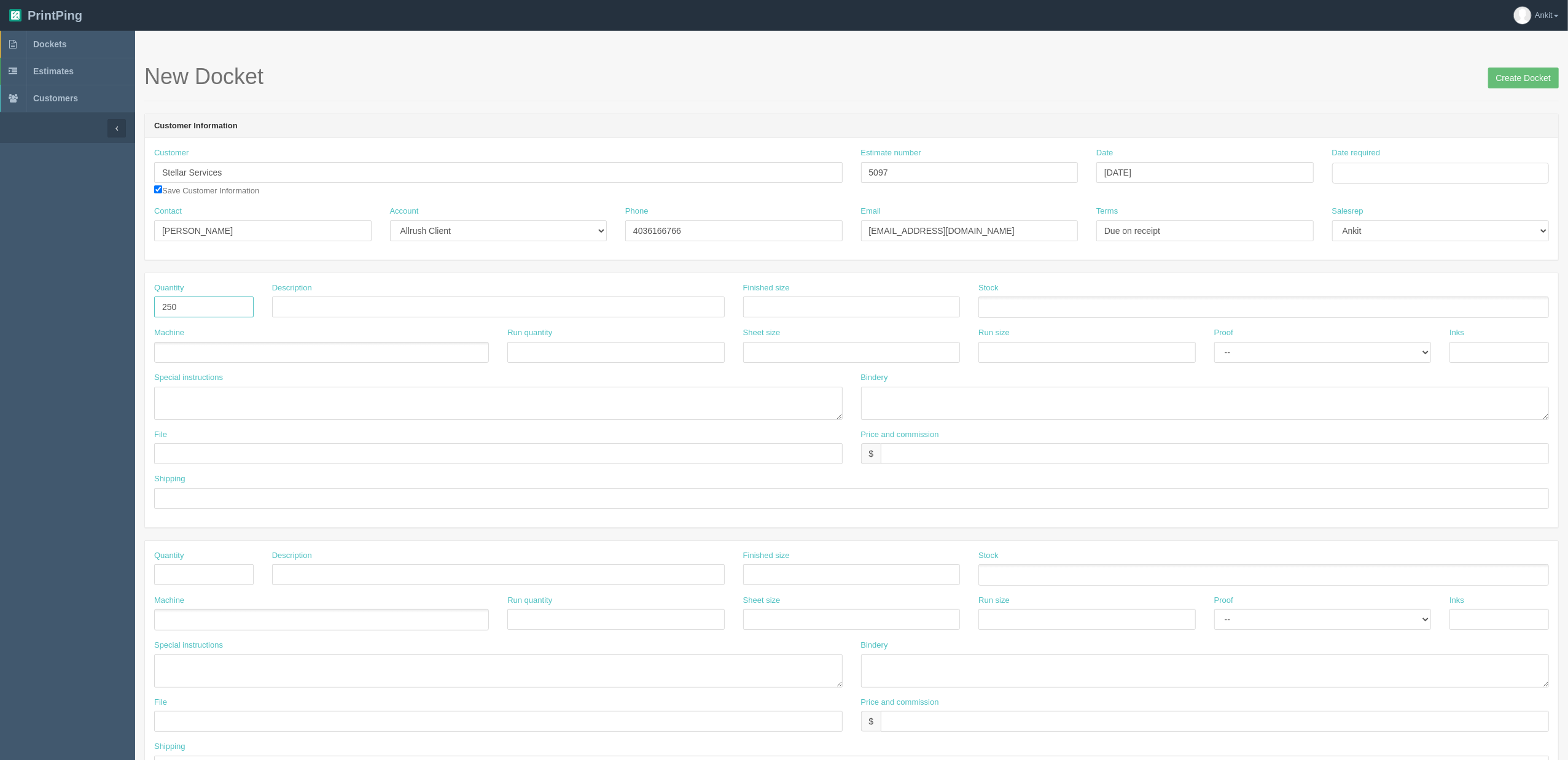
drag, startPoint x: 214, startPoint y: 308, endPoint x: 76, endPoint y: 315, distance: 138.2
click at [85, 310] on section "Dockets Estimates Customers" at bounding box center [784, 573] width 1568 height 1084
type input "100"
paste input "3.75” W X 2.25” H"
type input "Stickers on Roll 3.75” W X 2.25” H"
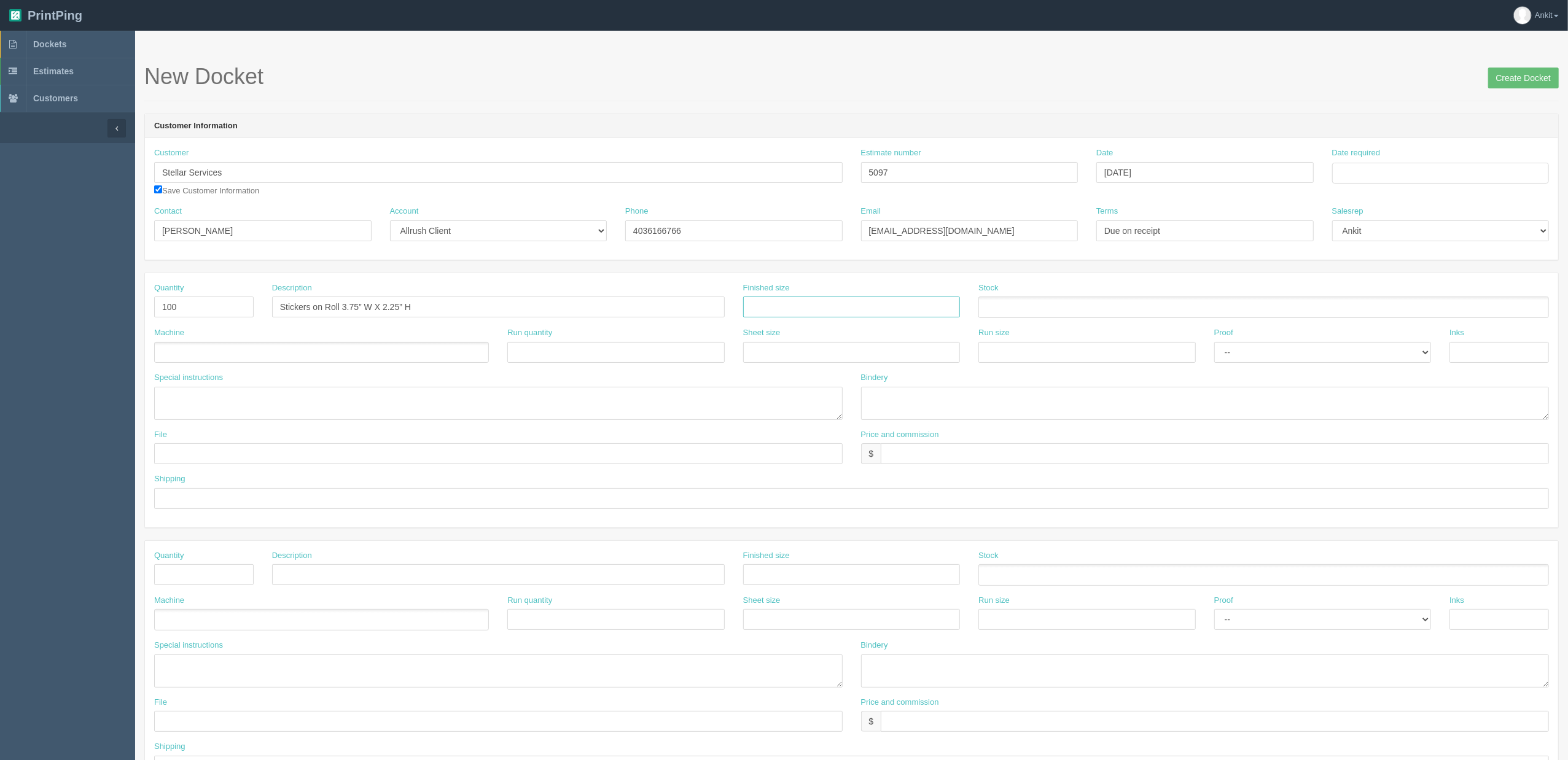
click at [817, 313] on input "text" at bounding box center [851, 306] width 217 height 21
paste input "3.75” W X 2.25” H"
type input "3.75” W X 2.25” H"
drag, startPoint x: 343, startPoint y: 307, endPoint x: 427, endPoint y: 306, distance: 84.0
click at [427, 306] on input "Stickers on Roll 3.75” W X 2.25” H" at bounding box center [498, 306] width 452 height 21
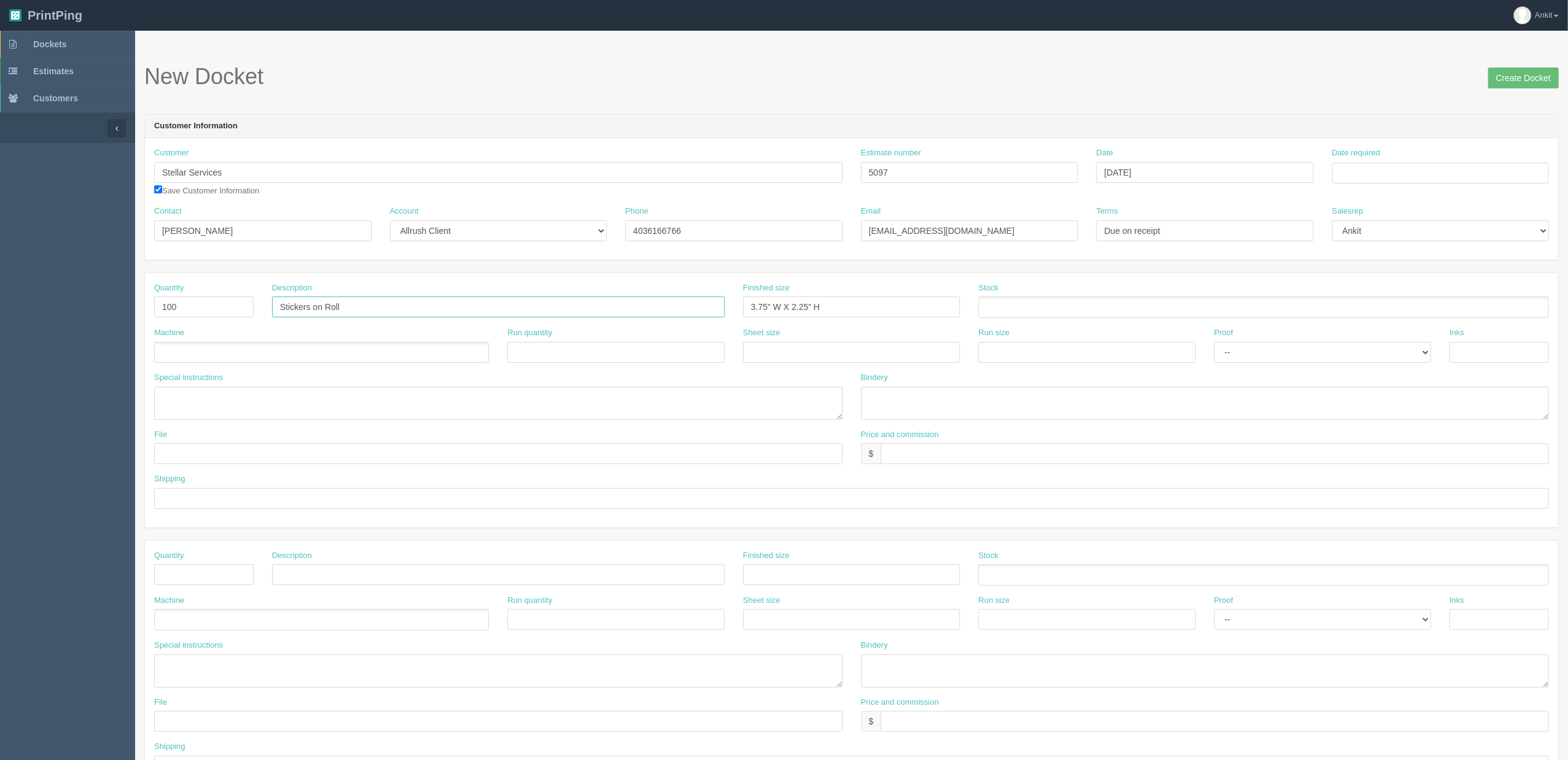
type input "Stickers on Roll"
click at [275, 355] on ul at bounding box center [322, 353] width 335 height 21
type input "AL190"
click at [187, 397] on textarea at bounding box center [498, 403] width 688 height 33
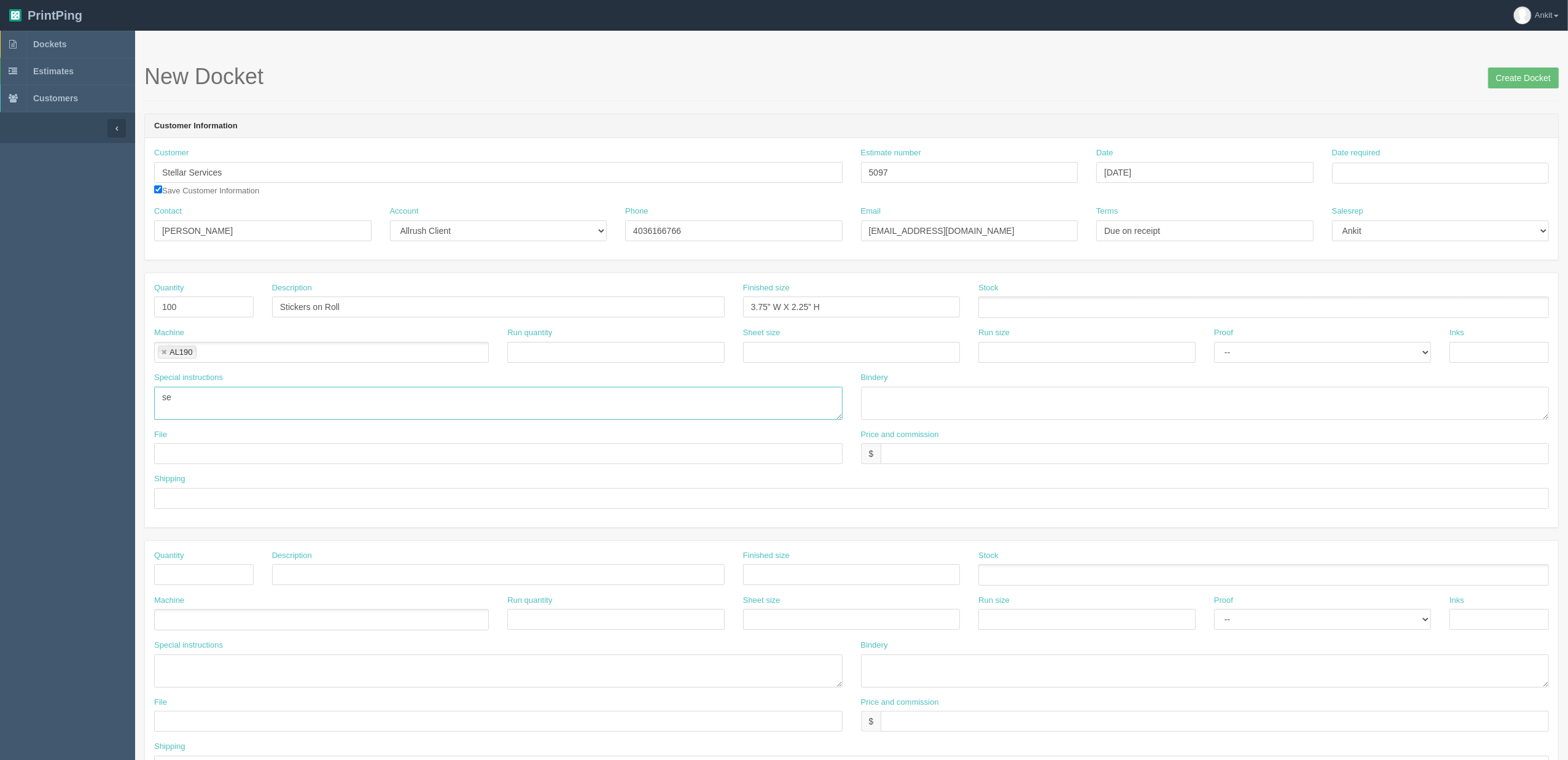
type textarea "s"
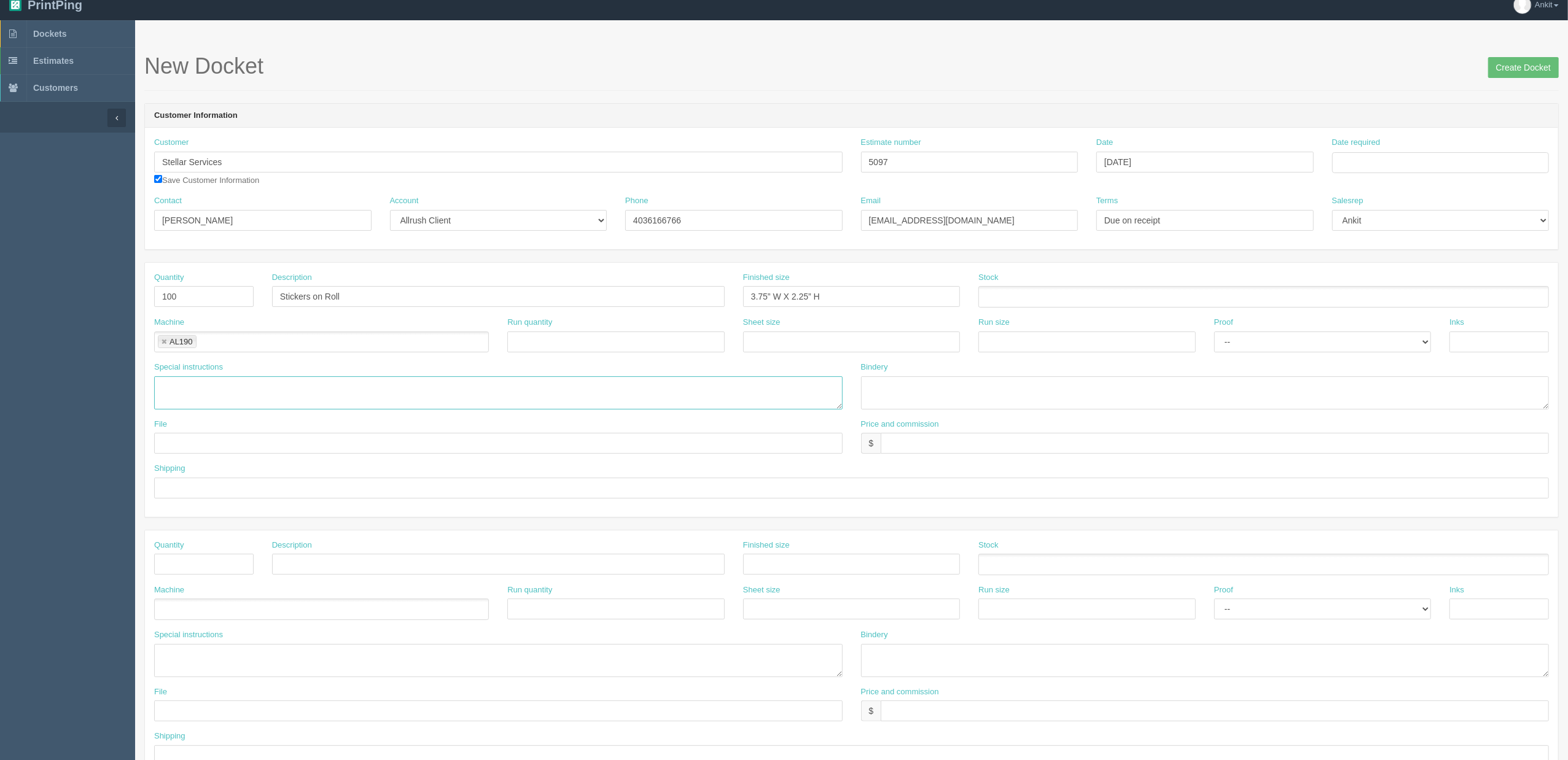
scroll to position [82, 0]
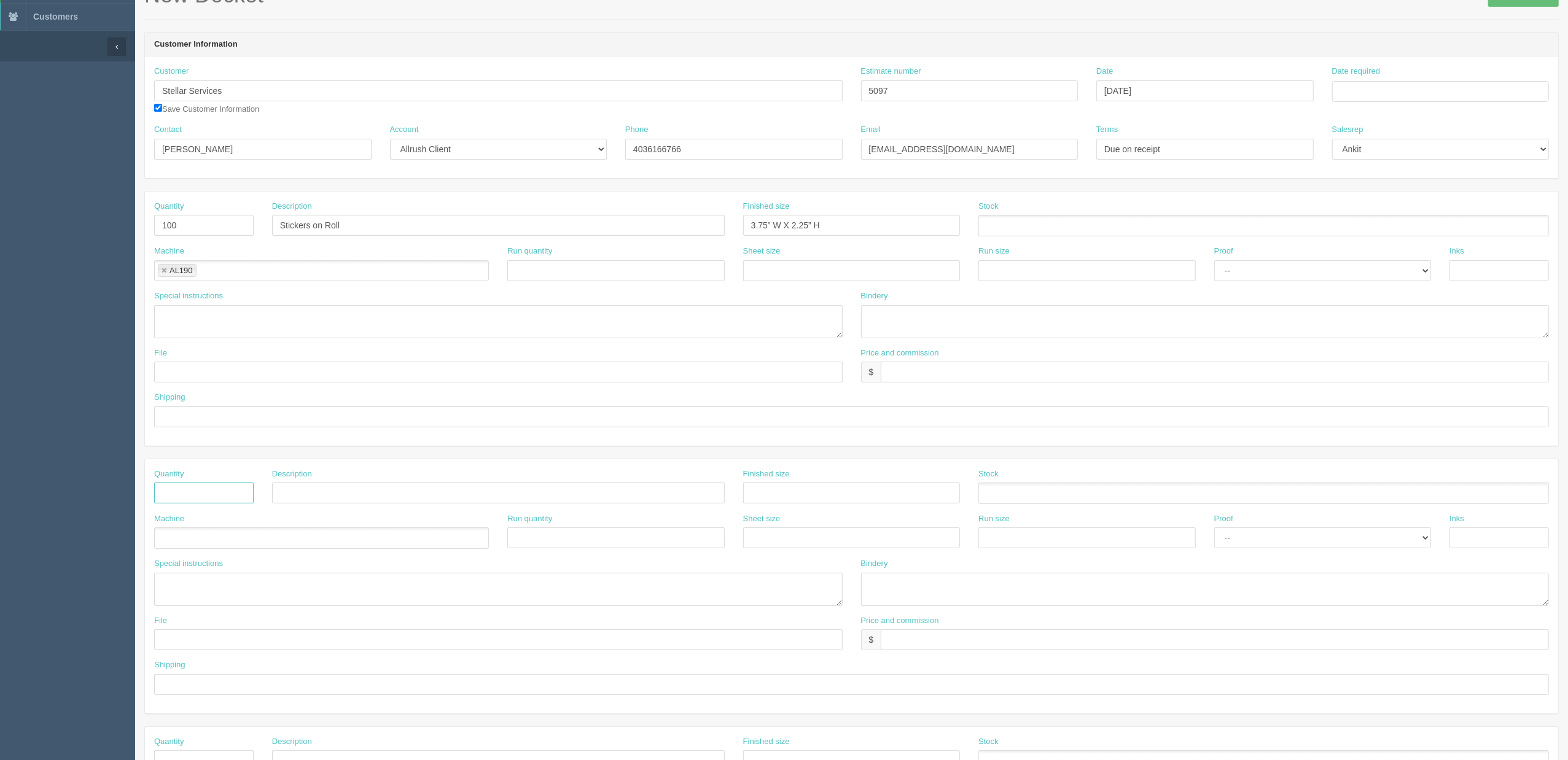
click at [191, 501] on input "text" at bounding box center [204, 492] width 100 height 21
type input "___"
click at [340, 502] on input "text" at bounding box center [498, 492] width 452 height 21
type input "Design / Typesetting"
click at [229, 540] on ul at bounding box center [322, 538] width 335 height 21
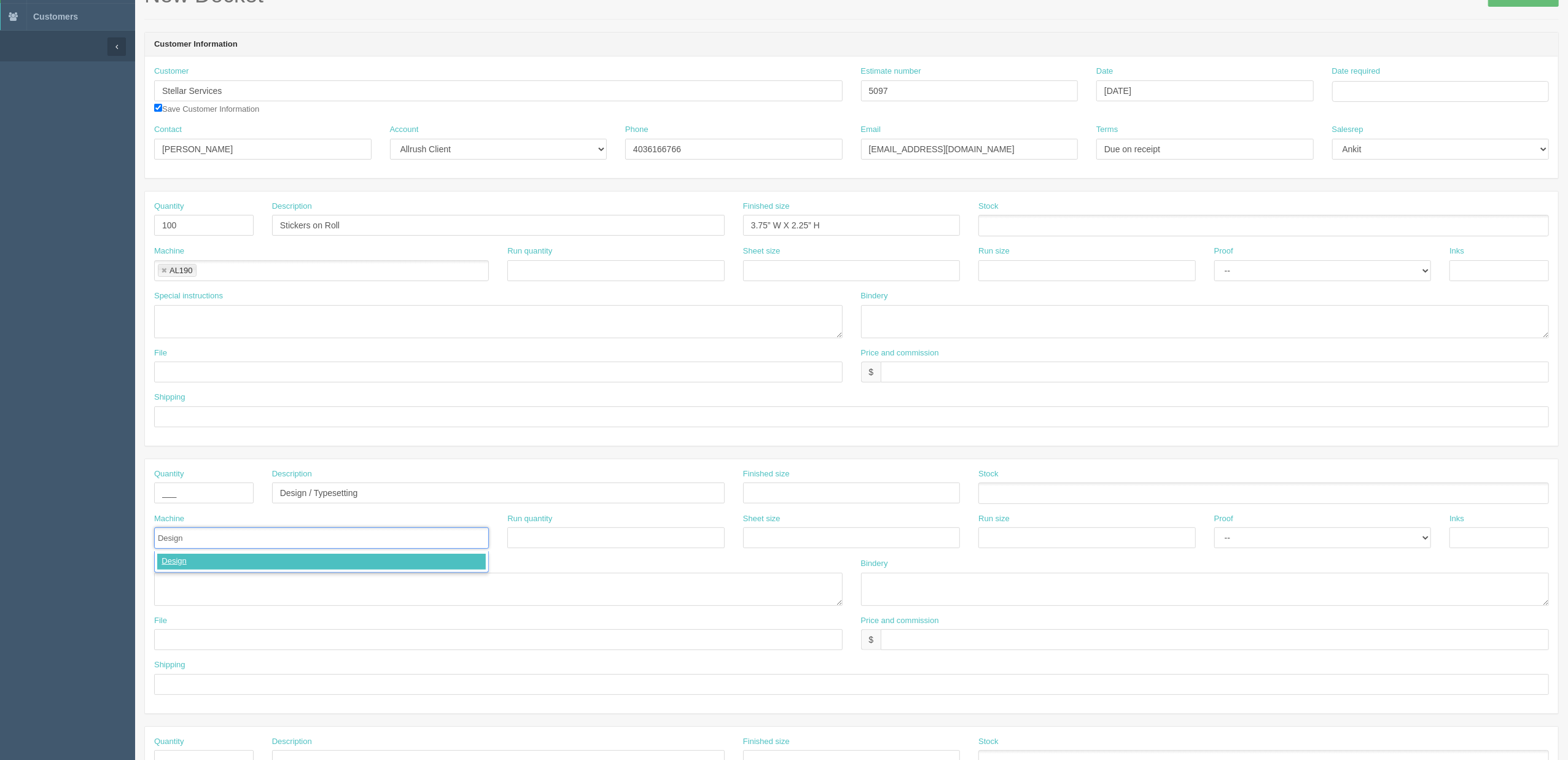
type input "Design"
click at [233, 593] on textarea at bounding box center [498, 589] width 688 height 33
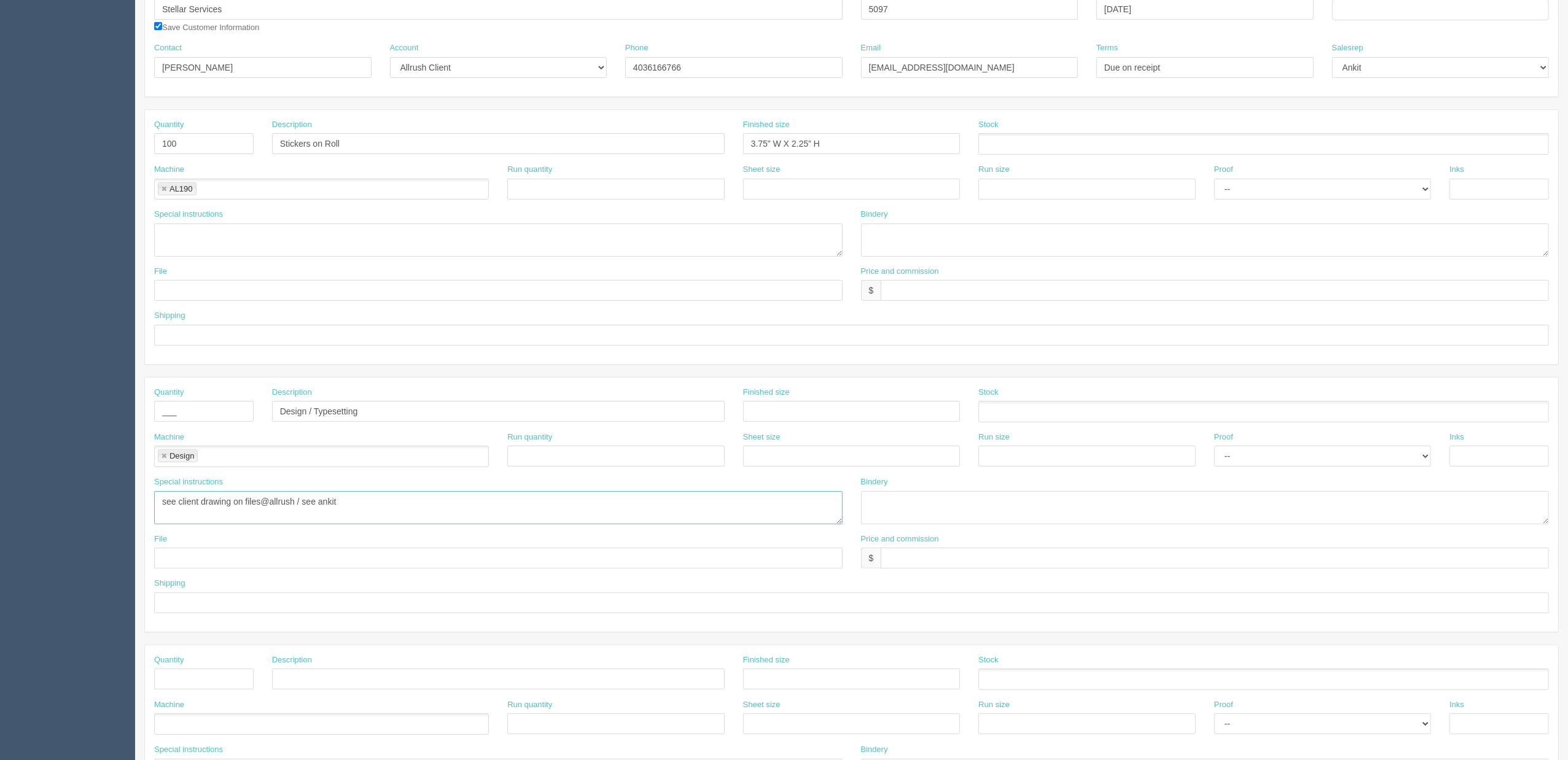
type textarea "see client drawing on files@allrush / see ankit"
click at [924, 563] on input "text" at bounding box center [1215, 557] width 668 height 21
type input "+"
type input "___________"
click at [718, 479] on div "Special instructions see client drawing on files@allrush / see ankit" at bounding box center [498, 500] width 688 height 48
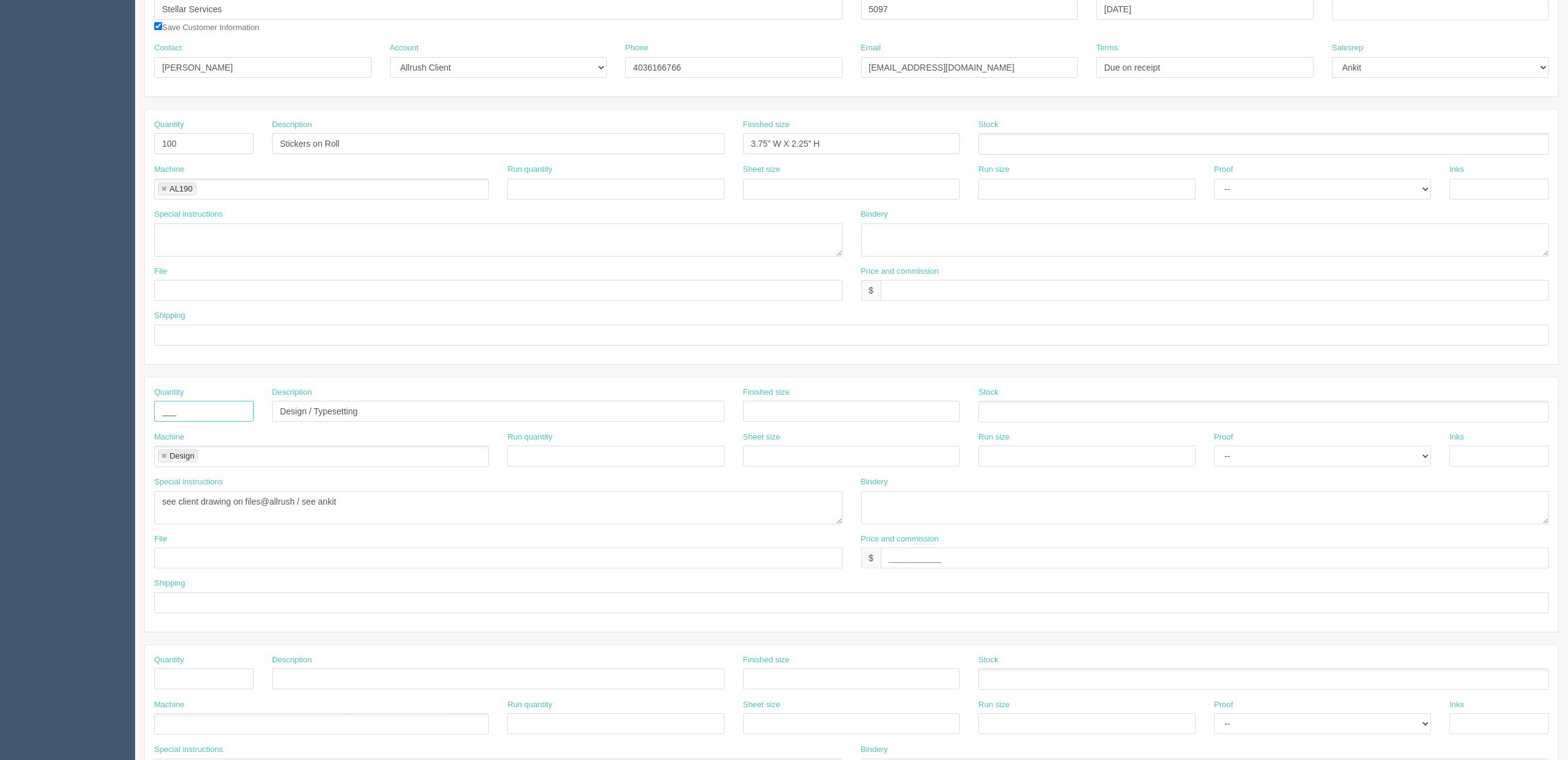
drag, startPoint x: 204, startPoint y: 407, endPoint x: 126, endPoint y: 407, distance: 78.0
click at [126, 407] on section "Dockets Estimates Customers" at bounding box center [784, 409] width 1568 height 1084
type input "+"
type input "__________"
click at [163, 392] on label "Quantity" at bounding box center [169, 393] width 29 height 12
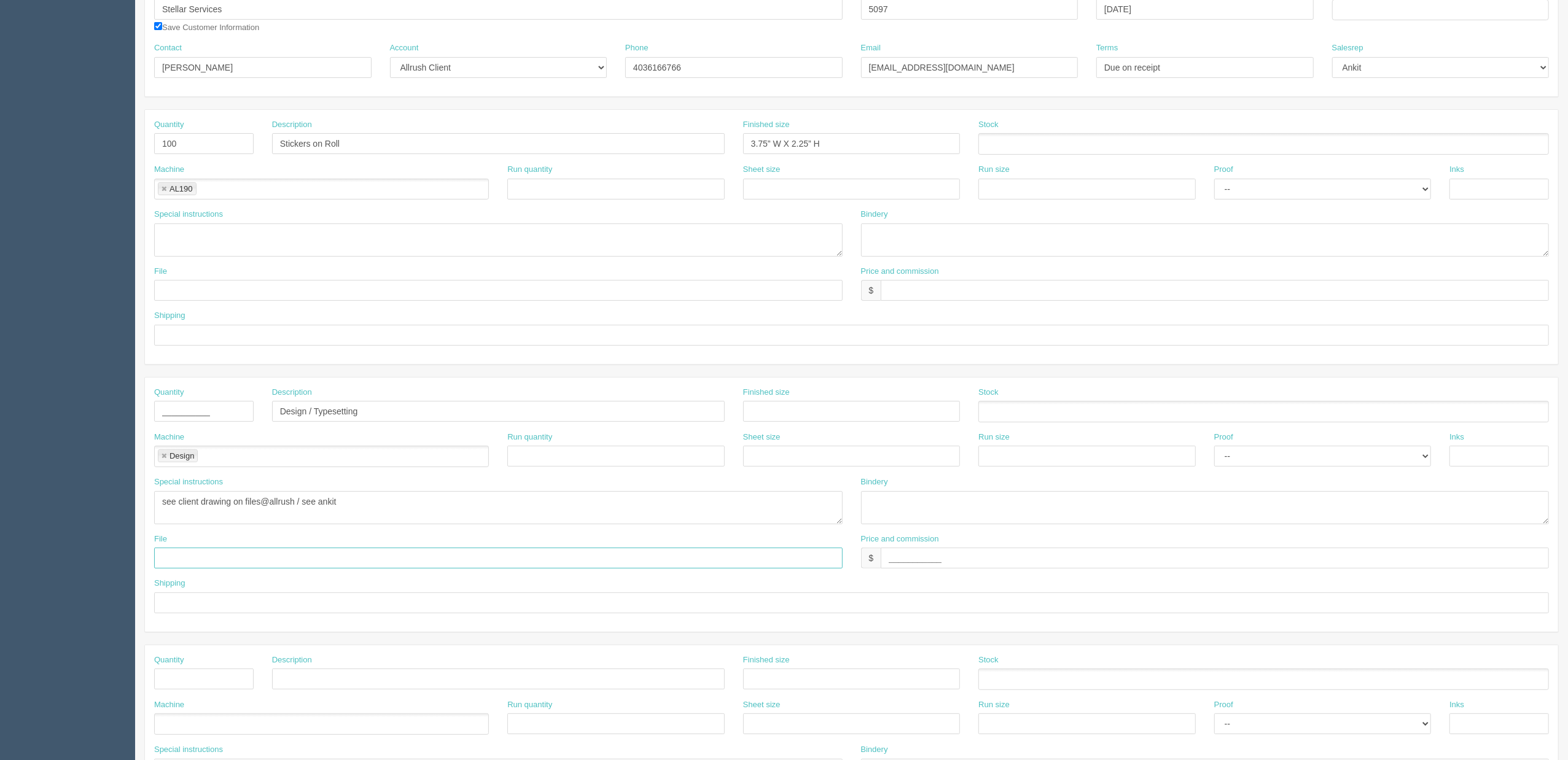
click at [204, 563] on input "text" at bounding box center [498, 557] width 688 height 21
type input "d"
type input "Files@AllRush"
click at [237, 608] on input "text" at bounding box center [851, 603] width 1395 height 21
type input "n/a"
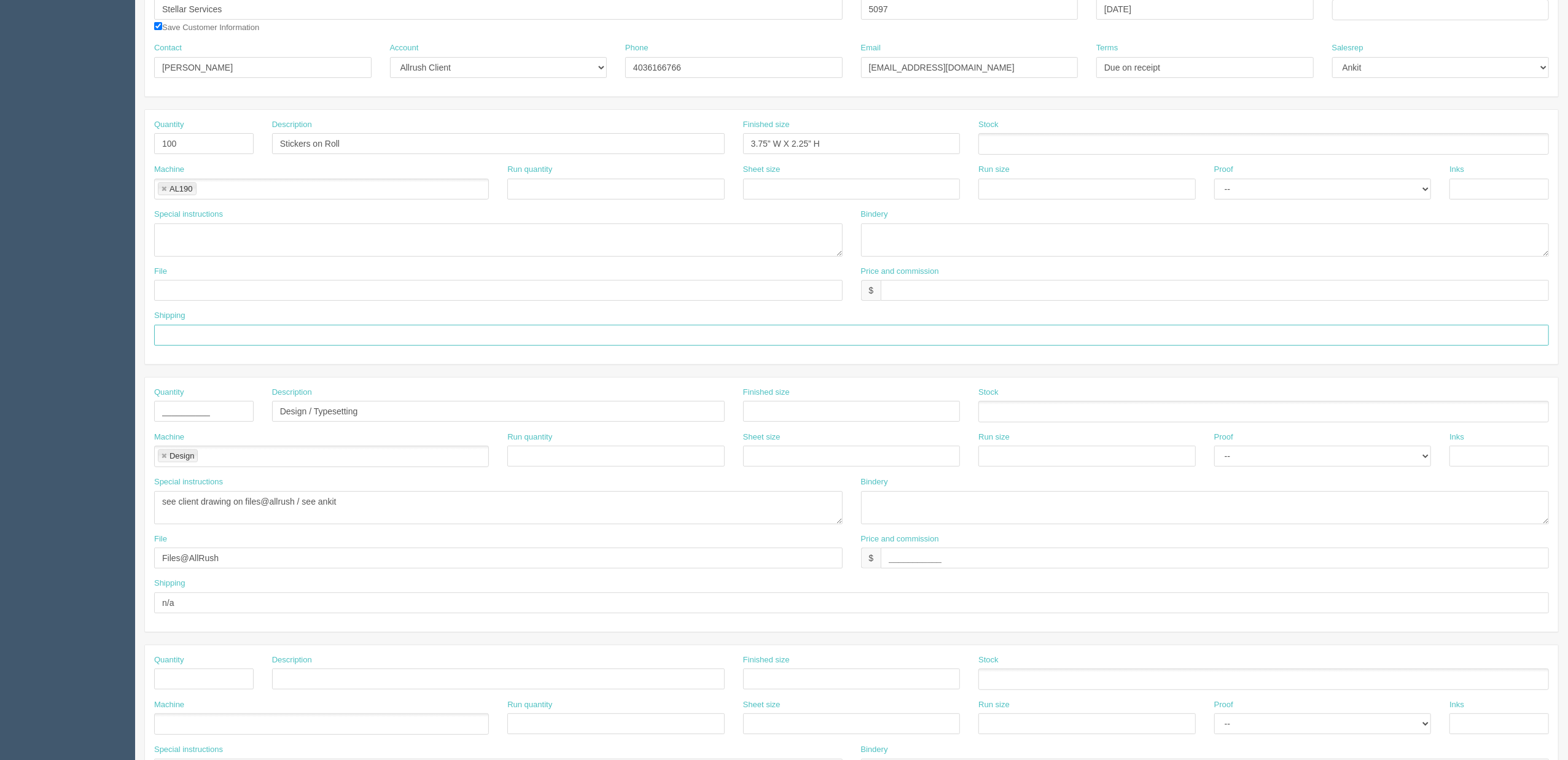
click at [440, 342] on input "text" at bounding box center [851, 335] width 1395 height 21
type input "new file"
drag, startPoint x: 715, startPoint y: 314, endPoint x: 739, endPoint y: 310, distance: 24.3
click at [716, 313] on div "Shipping new file" at bounding box center [851, 328] width 1395 height 36
click at [924, 295] on input "text" at bounding box center [1215, 290] width 668 height 21
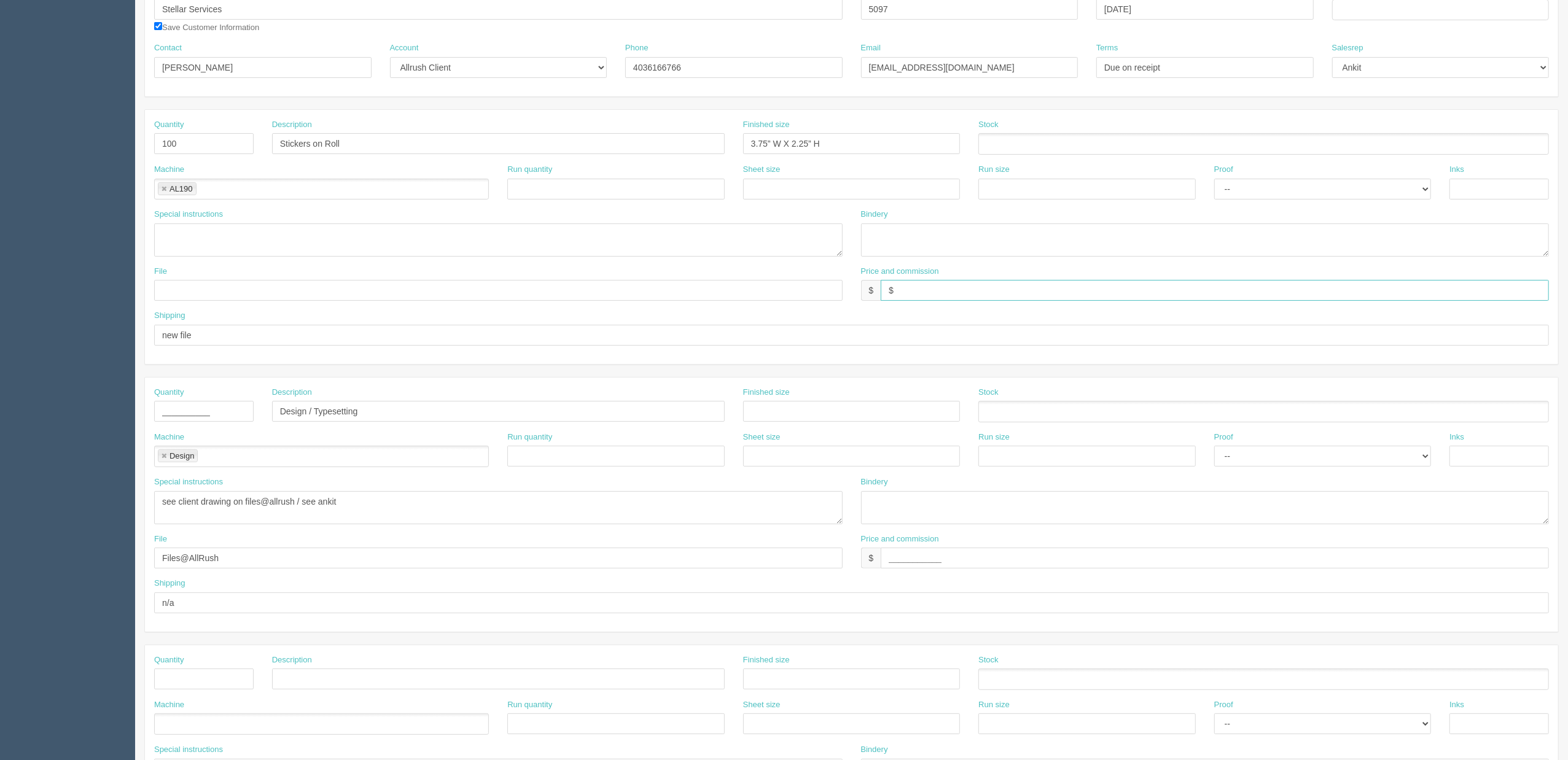
click at [945, 297] on input "$" at bounding box center [1215, 290] width 668 height 21
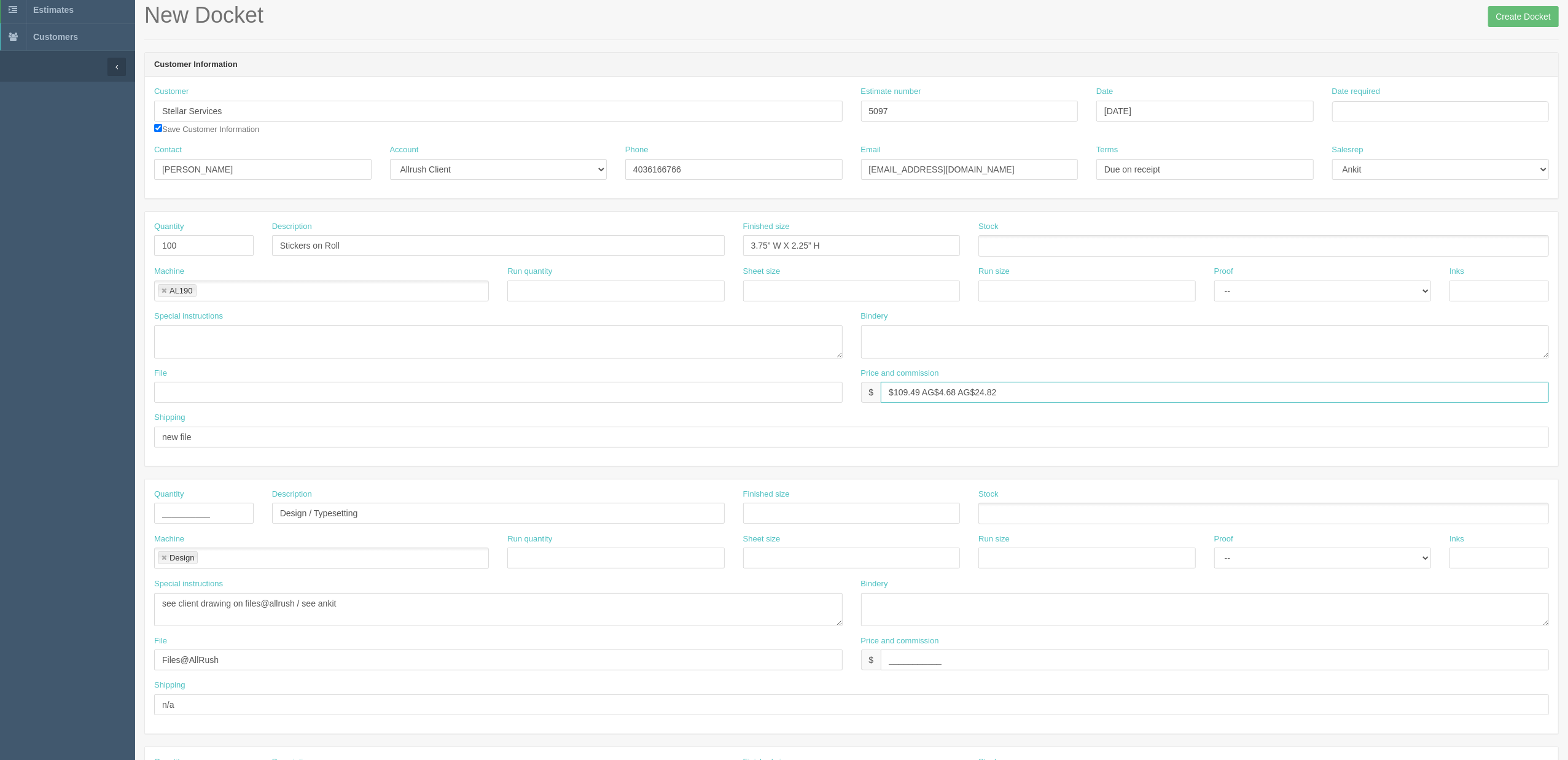
scroll to position [0, 0]
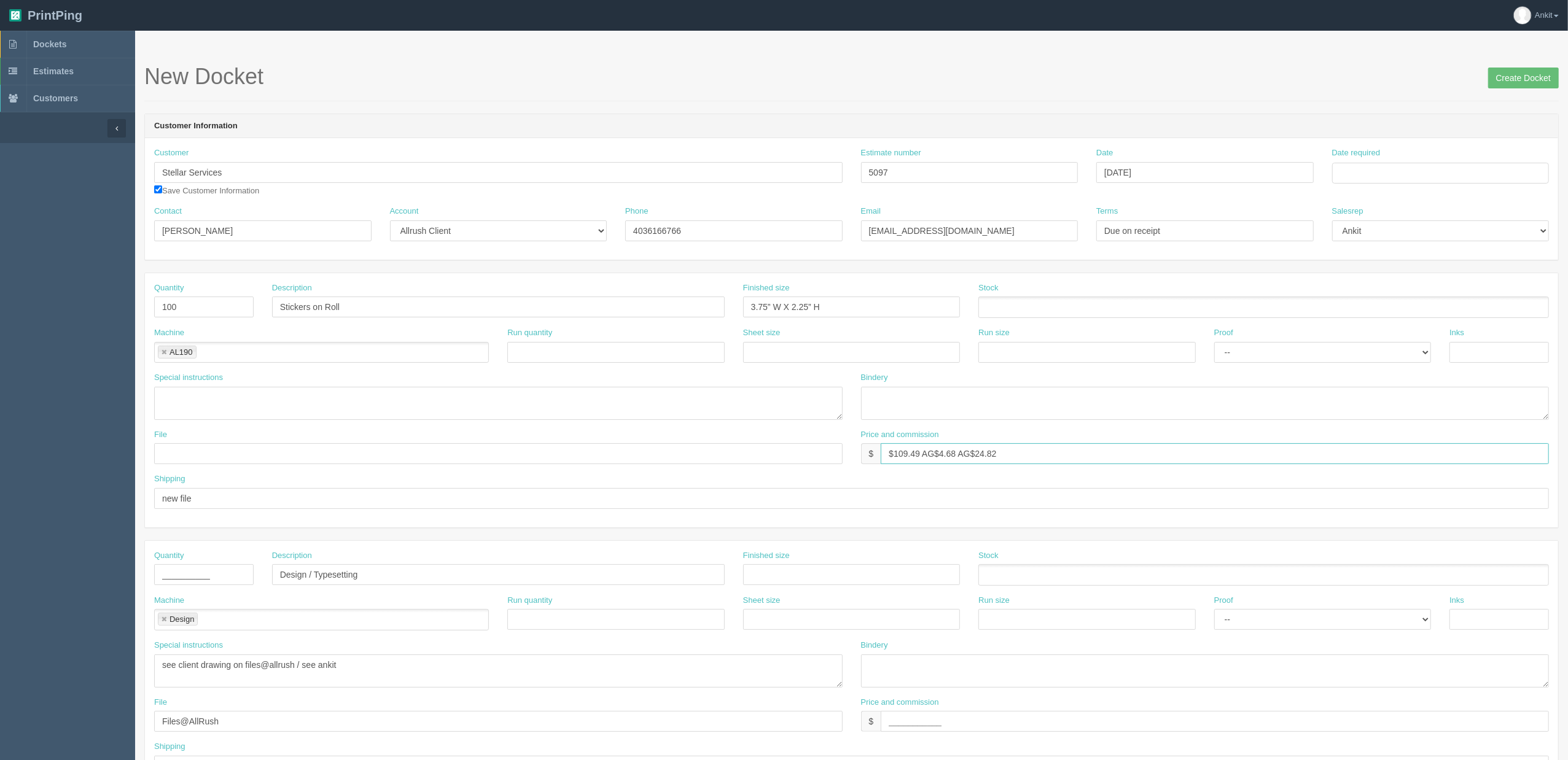
type input "$109.49 AG$4.68 AG$24.82"
click at [892, 414] on textarea at bounding box center [1205, 403] width 688 height 33
type textarea "on roll"
drag, startPoint x: 172, startPoint y: 498, endPoint x: 148, endPoint y: 494, distance: 24.3
click at [148, 494] on div "Shipping new file" at bounding box center [851, 496] width 1413 height 45
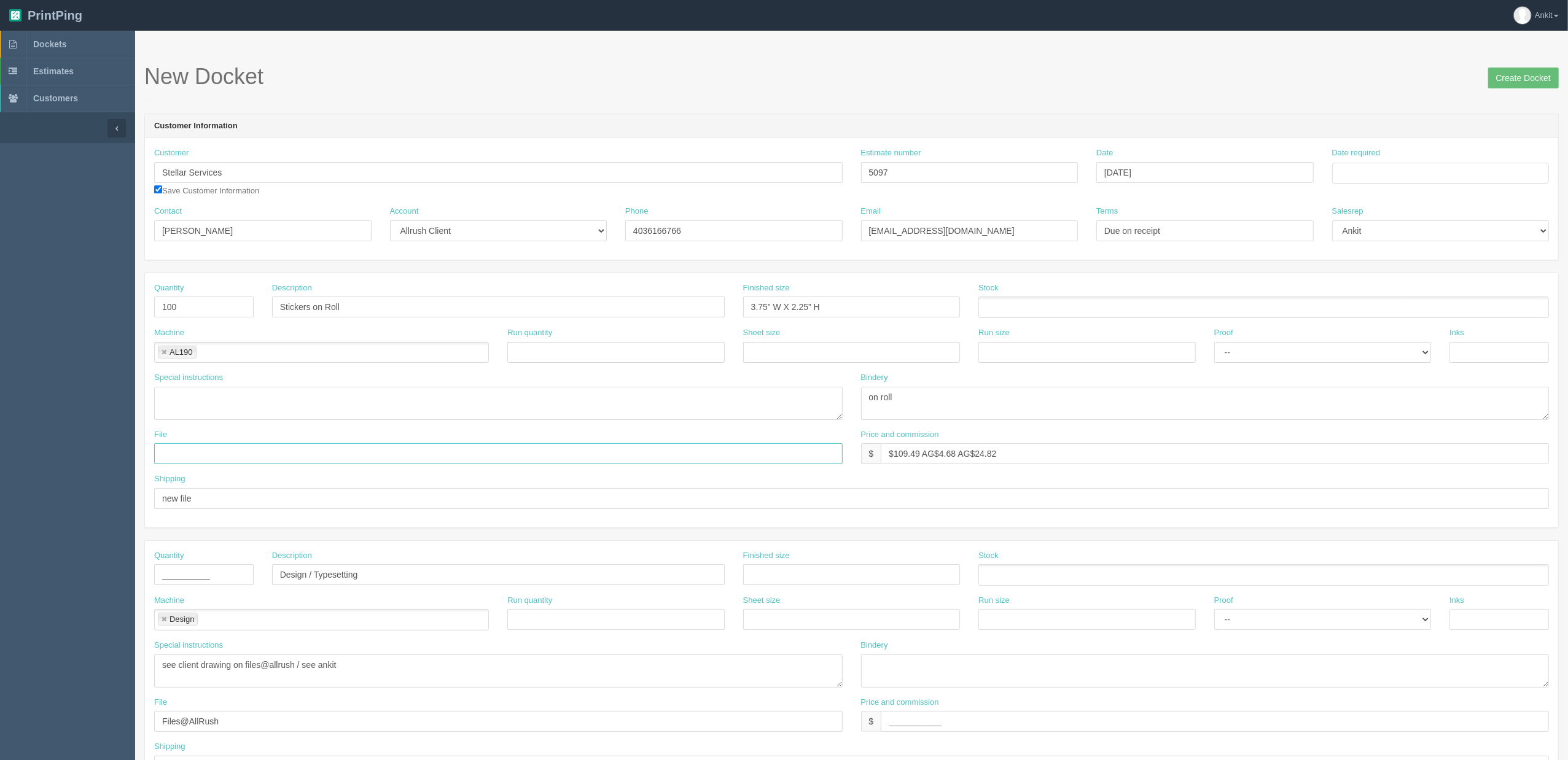
click at [184, 448] on input "text" at bounding box center [498, 453] width 688 height 21
paste input "new file"
type input "new file"
drag, startPoint x: 201, startPoint y: 499, endPoint x: 110, endPoint y: 499, distance: 91.0
click at [110, 499] on section "Dockets Estimates Customers" at bounding box center [784, 573] width 1568 height 1084
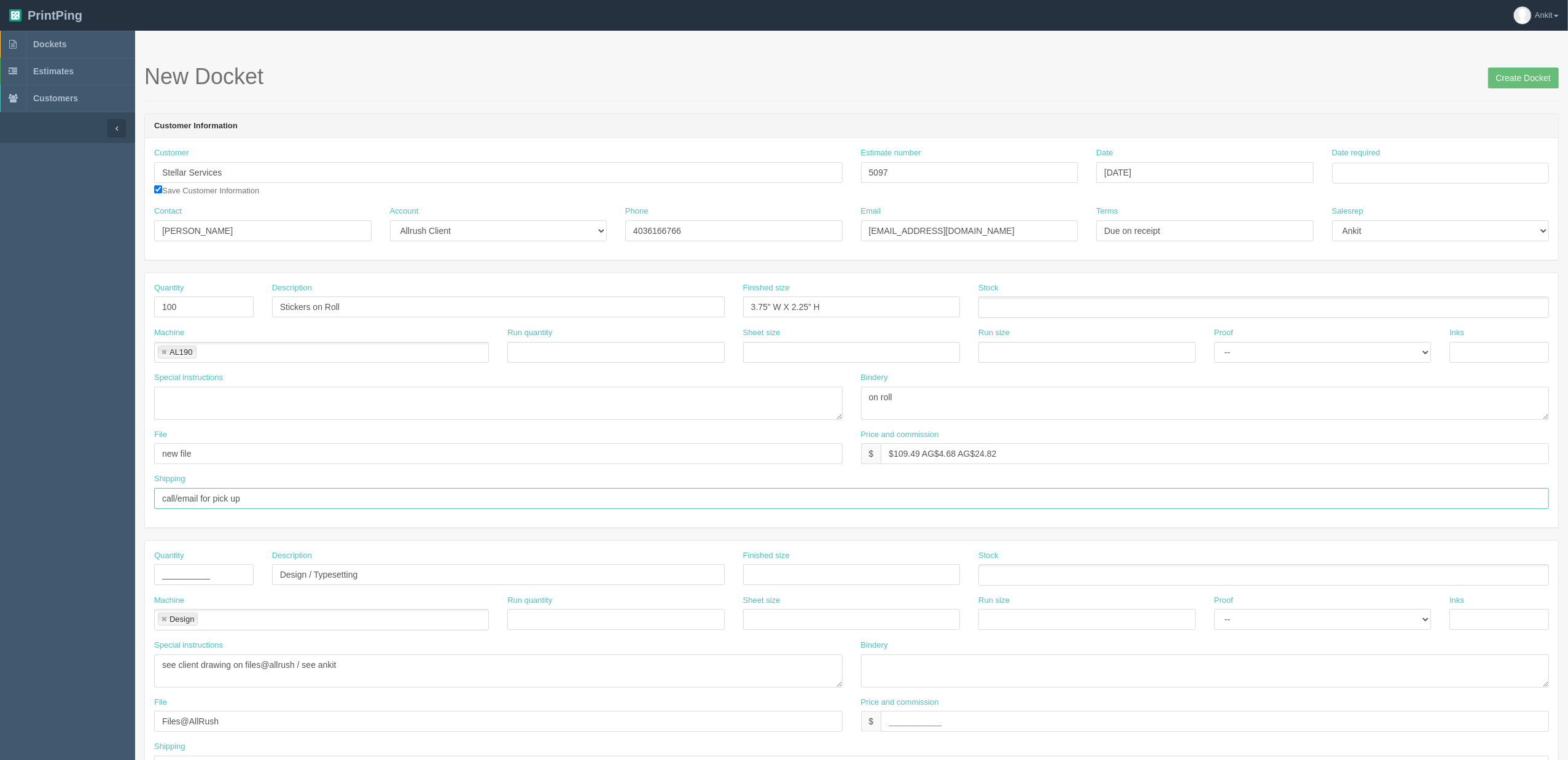
type input "call/email for pick up"
click at [1391, 183] on input "Date required" at bounding box center [1440, 173] width 217 height 21
click at [1399, 209] on th "September 2025" at bounding box center [1391, 200] width 82 height 25
click at [1349, 371] on span "Sep" at bounding box center [1353, 376] width 29 height 33
click at [1379, 256] on td "9" at bounding box center [1376, 256] width 15 height 18
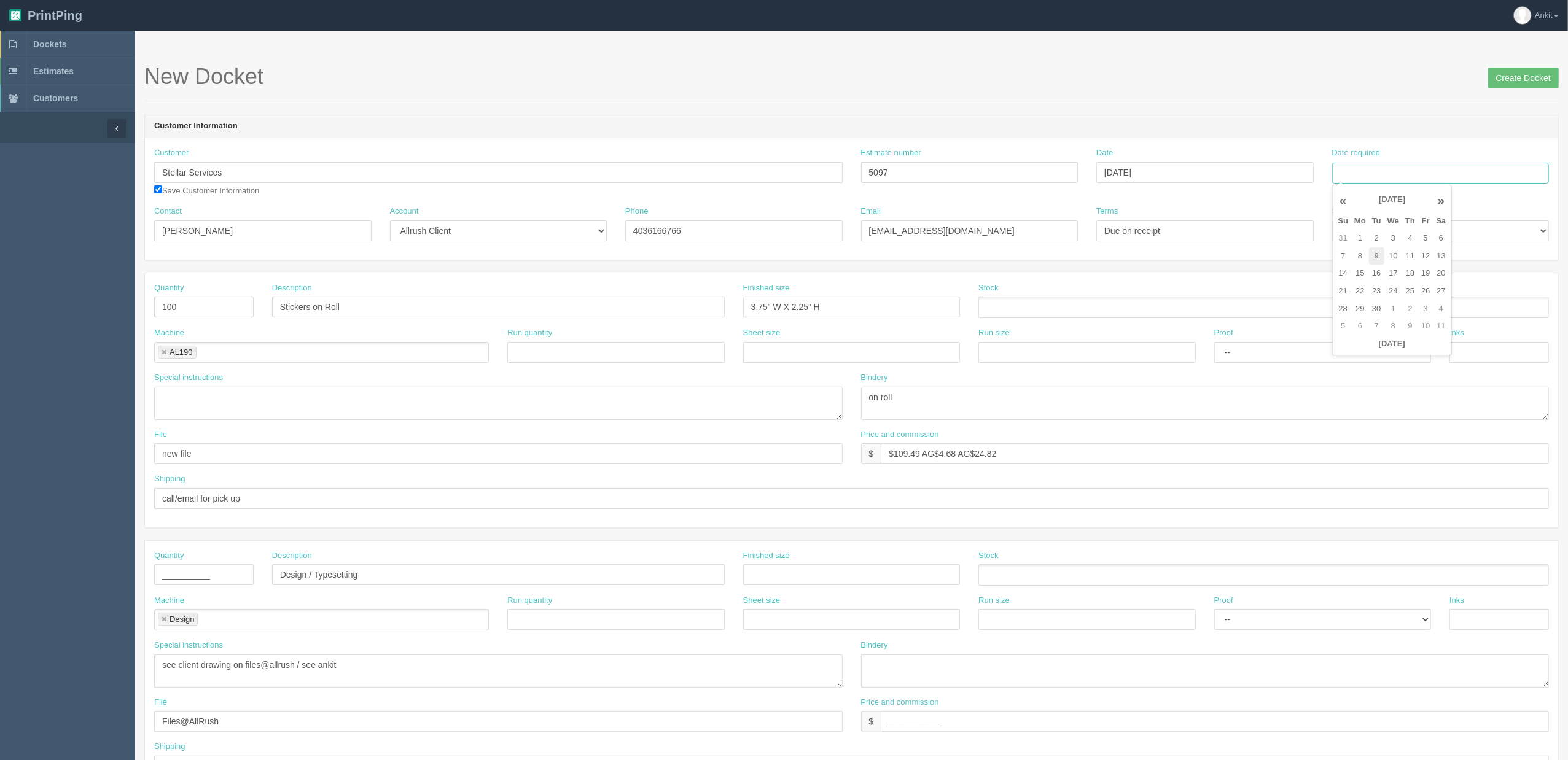
type input "September 9, 2025"
click at [1512, 84] on input "Create Docket" at bounding box center [1523, 78] width 70 height 21
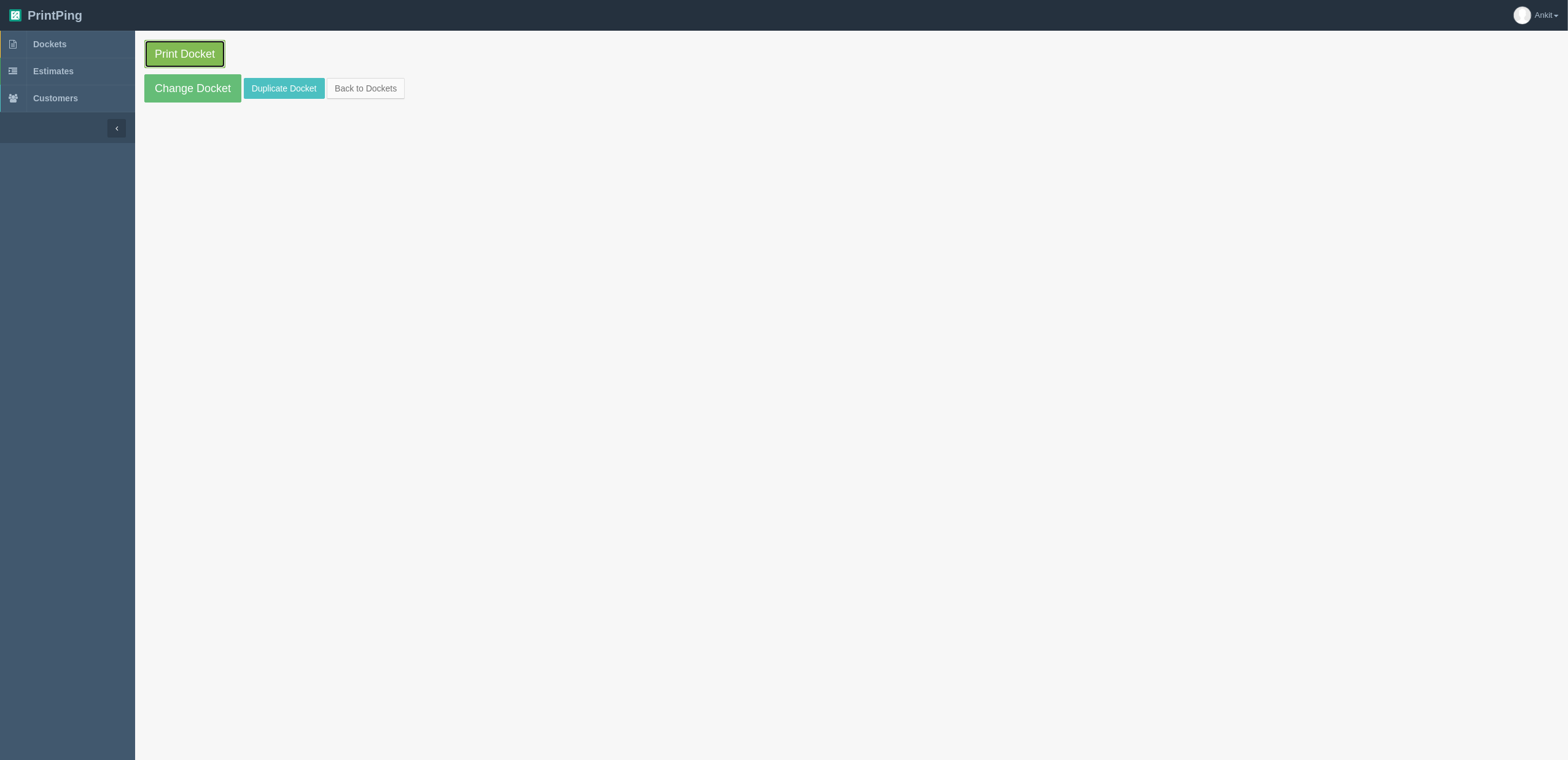
click at [209, 47] on link "Print Docket" at bounding box center [185, 54] width 81 height 29
